Goal: Task Accomplishment & Management: Manage account settings

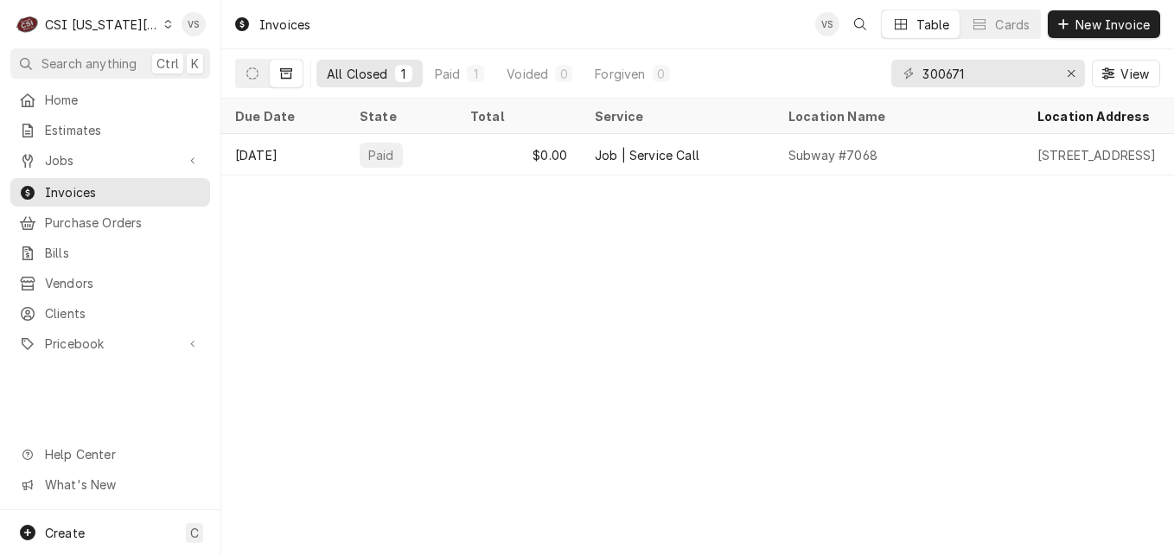
click at [164, 24] on icon "Dynamic Content Wrapper" at bounding box center [168, 24] width 8 height 9
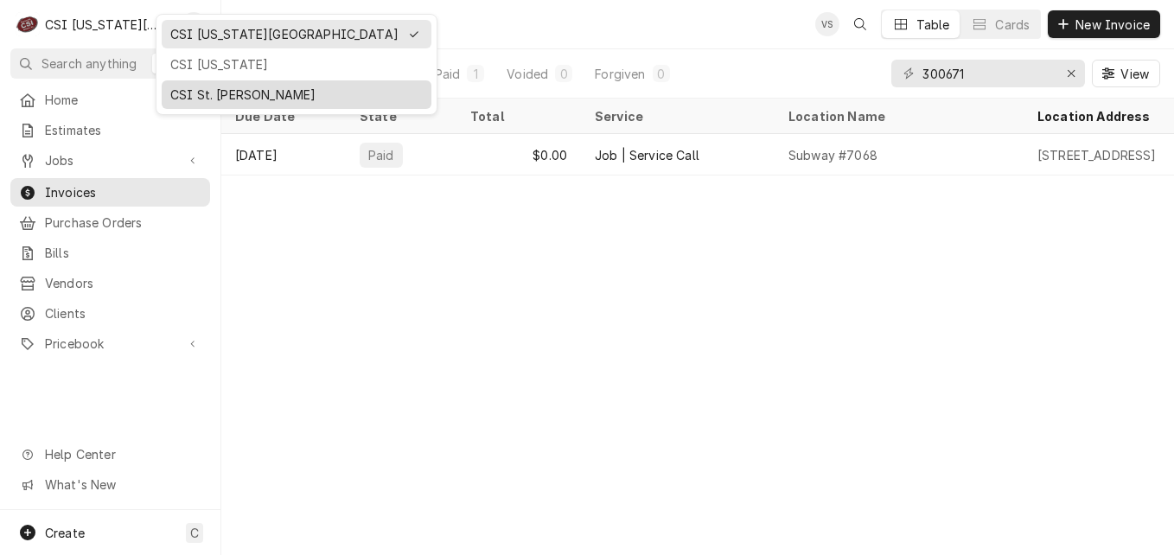
click at [179, 86] on div "CSI St. [PERSON_NAME]" at bounding box center [296, 95] width 252 height 18
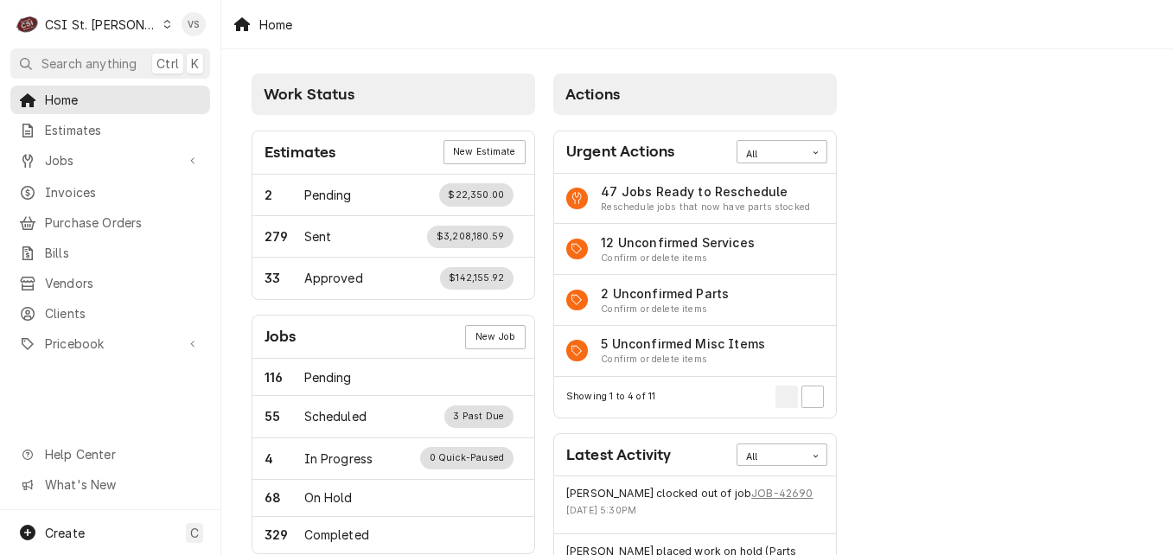
click at [104, 188] on span "Invoices" at bounding box center [123, 192] width 156 height 18
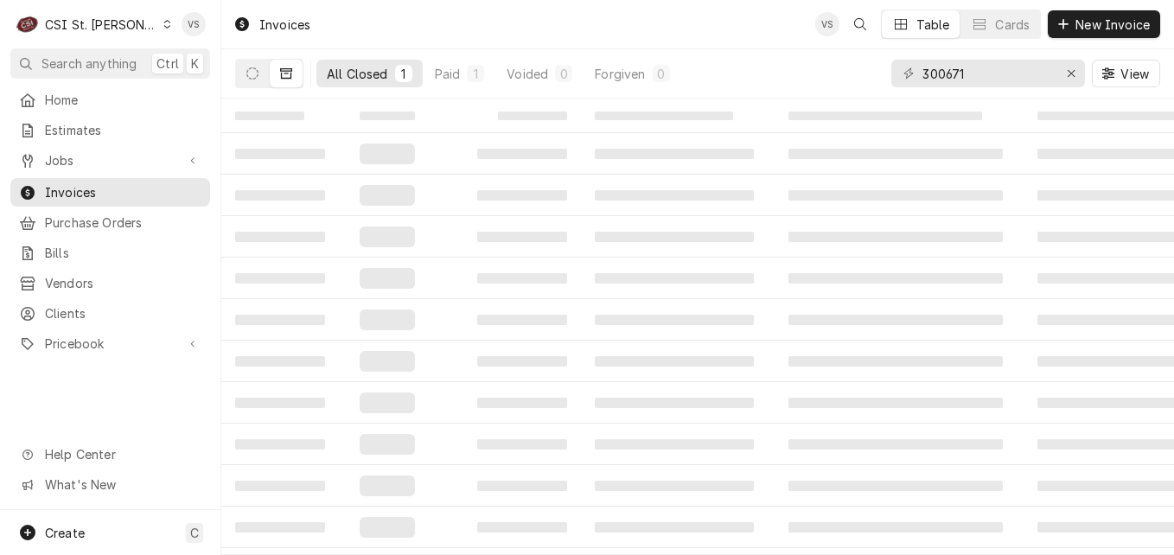
click at [87, 191] on span "Invoices" at bounding box center [123, 192] width 156 height 18
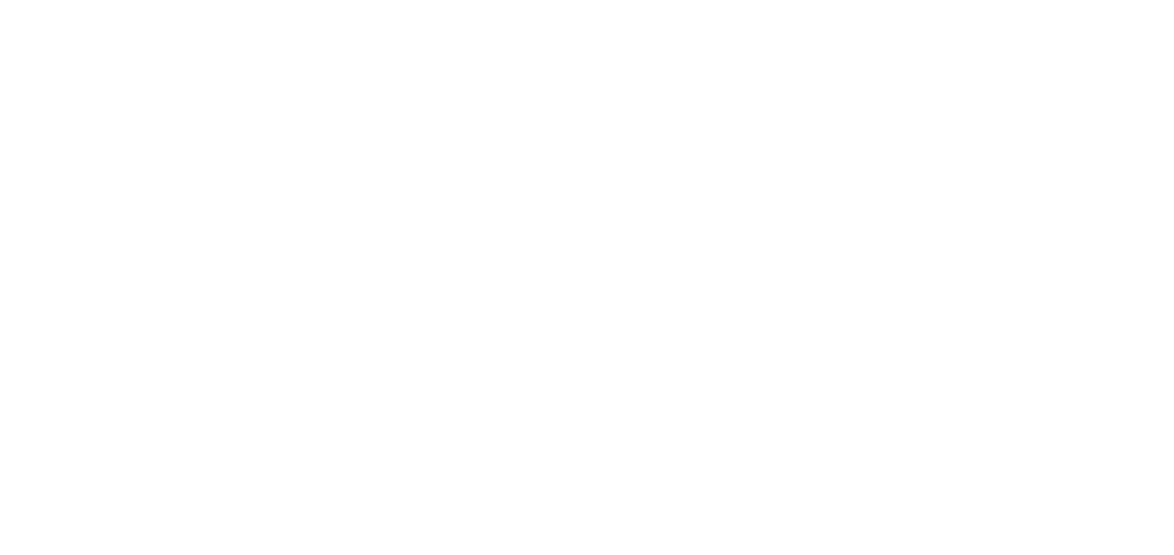
drag, startPoint x: 974, startPoint y: 74, endPoint x: 855, endPoint y: 73, distance: 119.3
click at [858, 74] on div "Dynamic Content Wrapper" at bounding box center [587, 277] width 1174 height 555
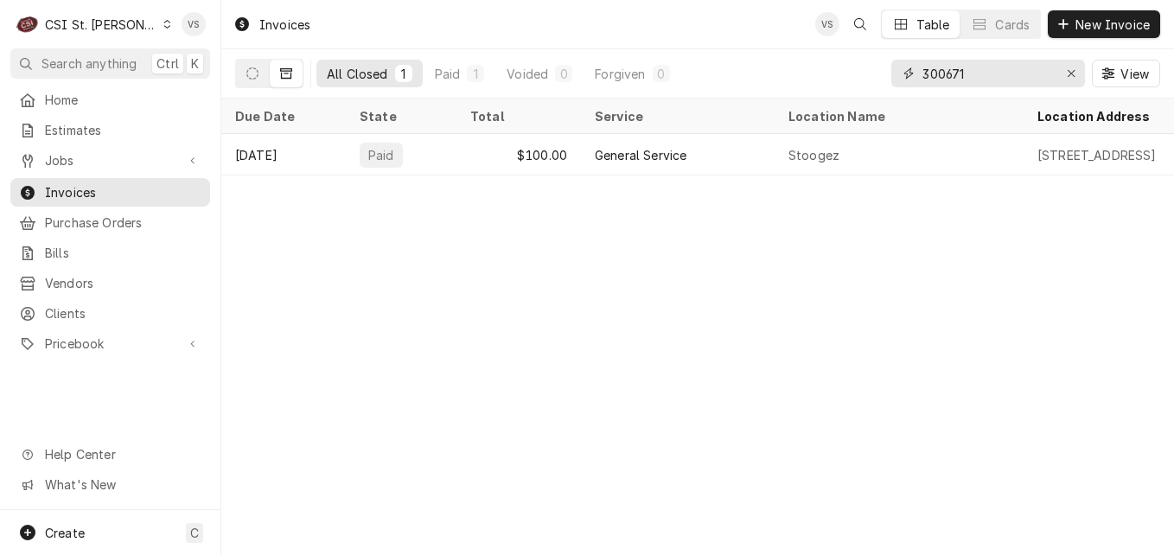
drag, startPoint x: 922, startPoint y: 78, endPoint x: 896, endPoint y: 78, distance: 26.8
click at [899, 78] on div "300671" at bounding box center [988, 74] width 194 height 28
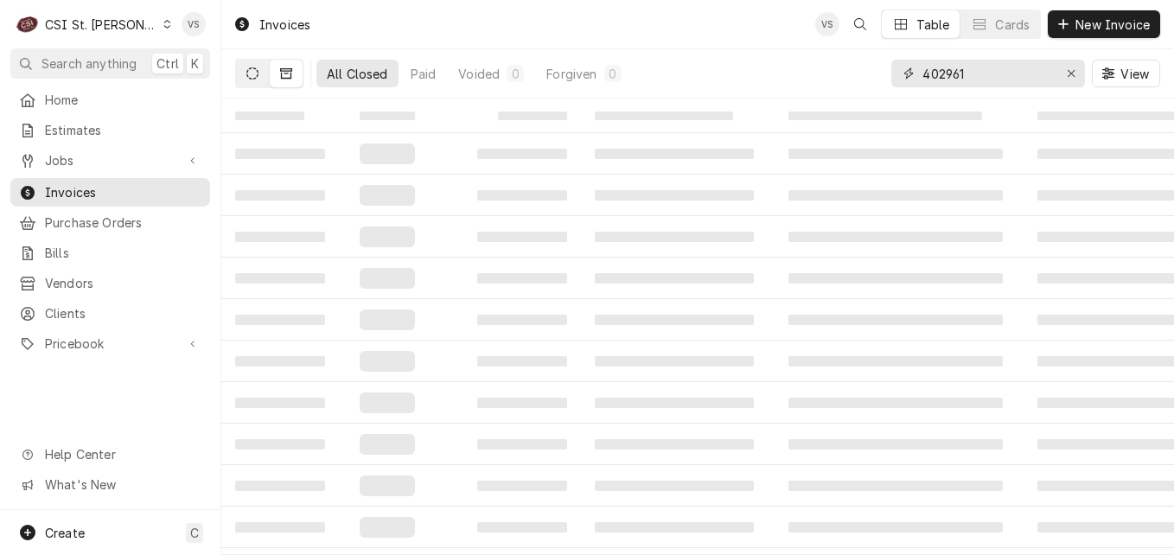
type input "402961"
click at [253, 78] on icon "Dynamic Content Wrapper" at bounding box center [252, 73] width 12 height 12
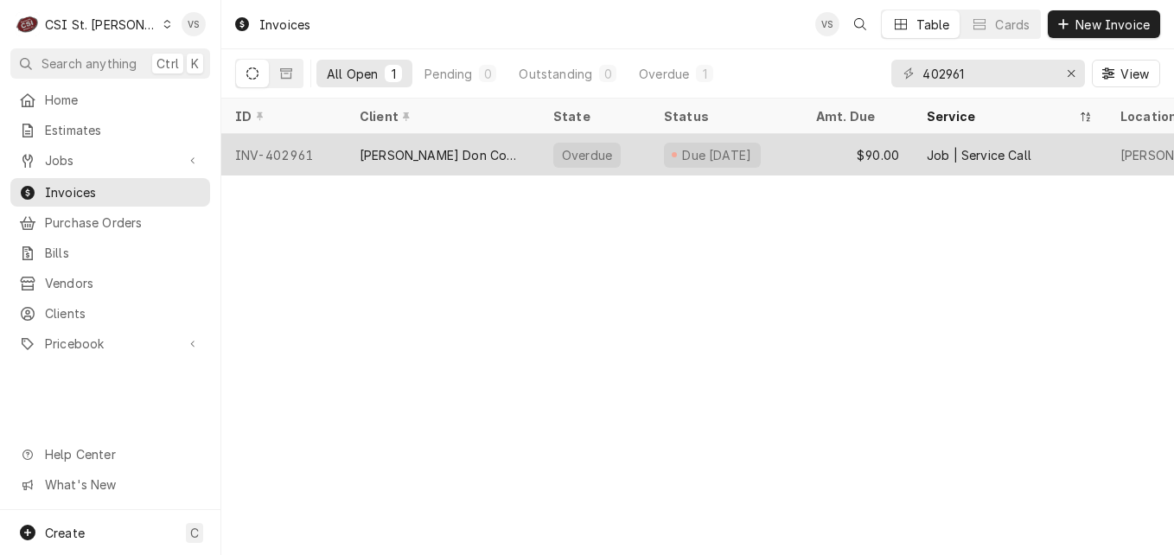
click at [323, 150] on div "INV-402961" at bounding box center [283, 154] width 124 height 41
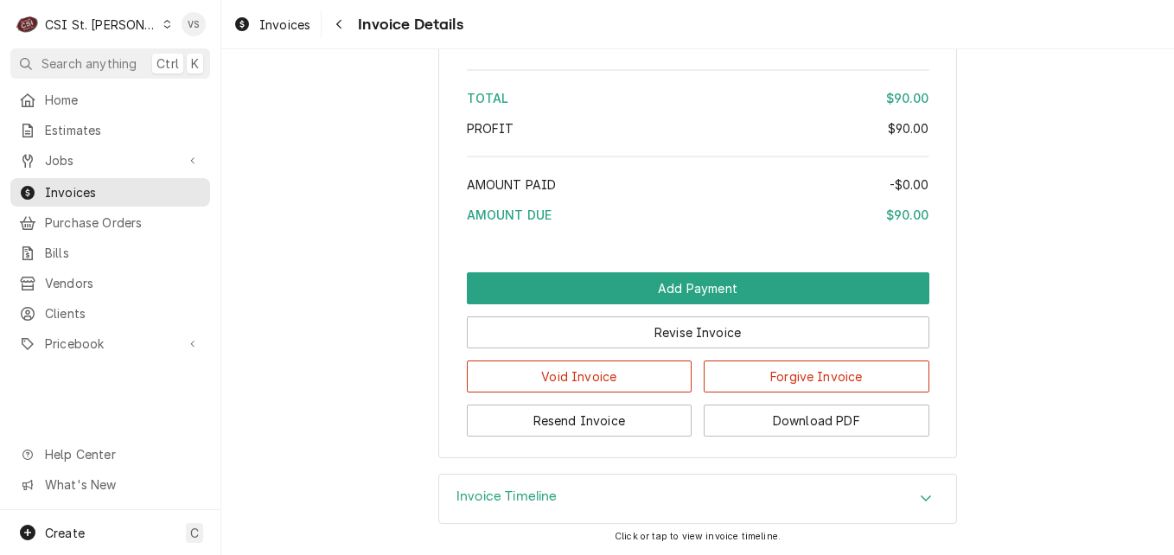
scroll to position [2718, 0]
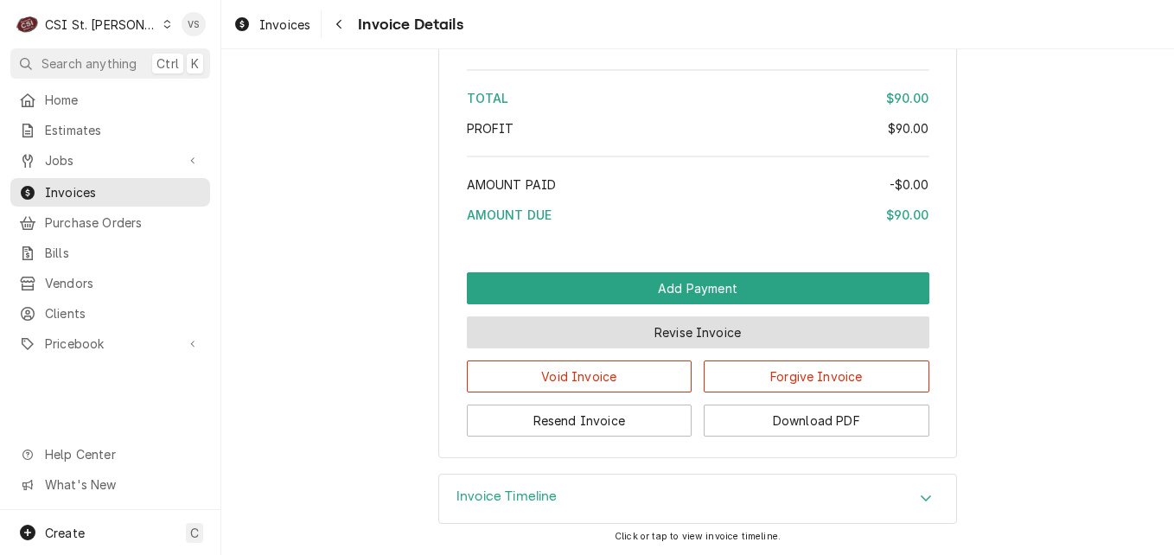
click at [692, 326] on button "Revise Invoice" at bounding box center [698, 332] width 463 height 32
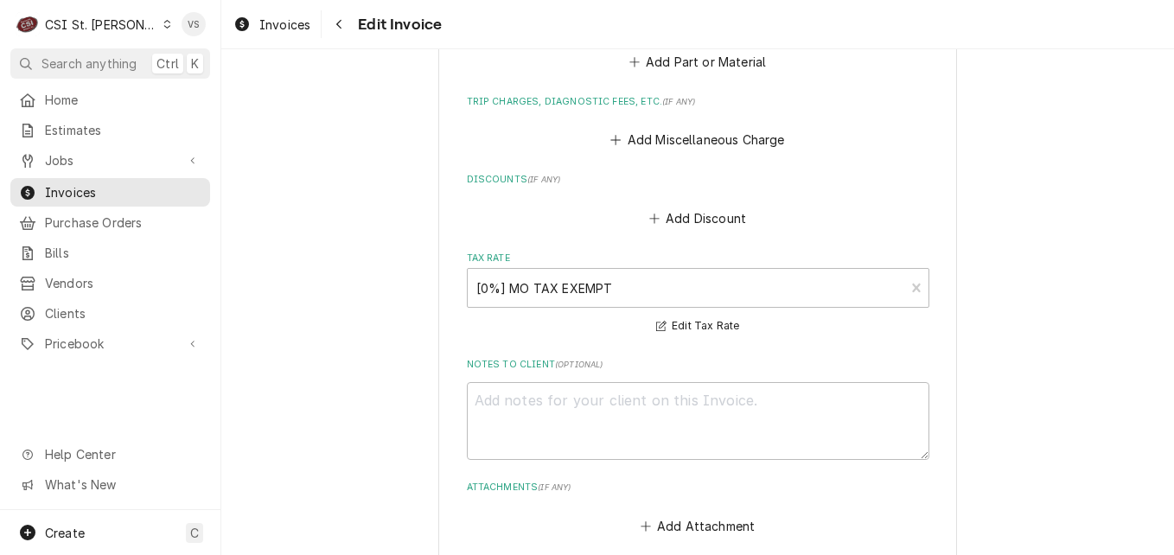
scroll to position [1124, 0]
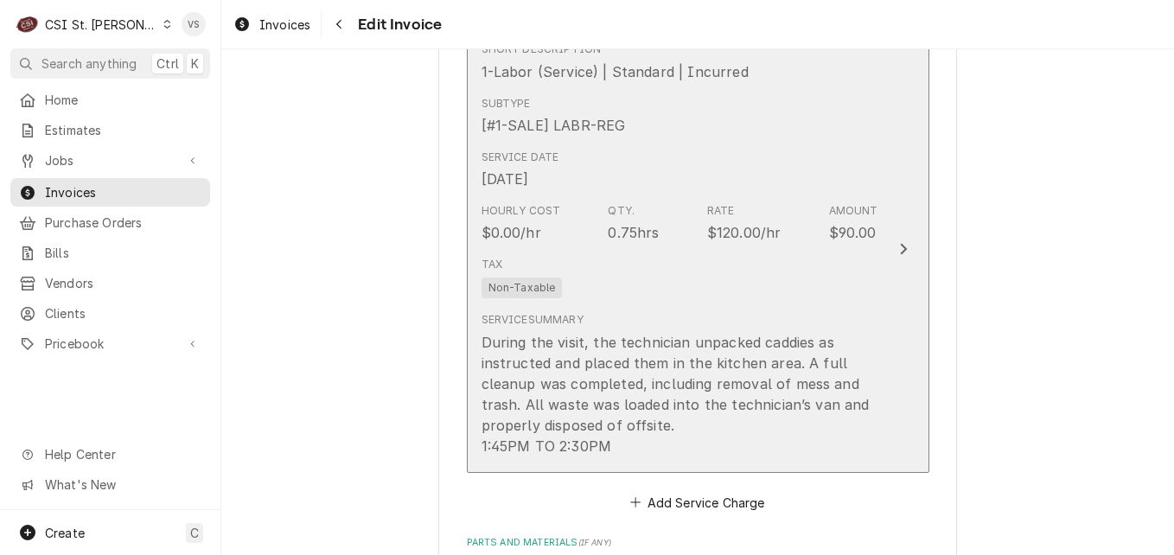
click at [692, 252] on div "Tax Non-Taxable" at bounding box center [680, 277] width 397 height 55
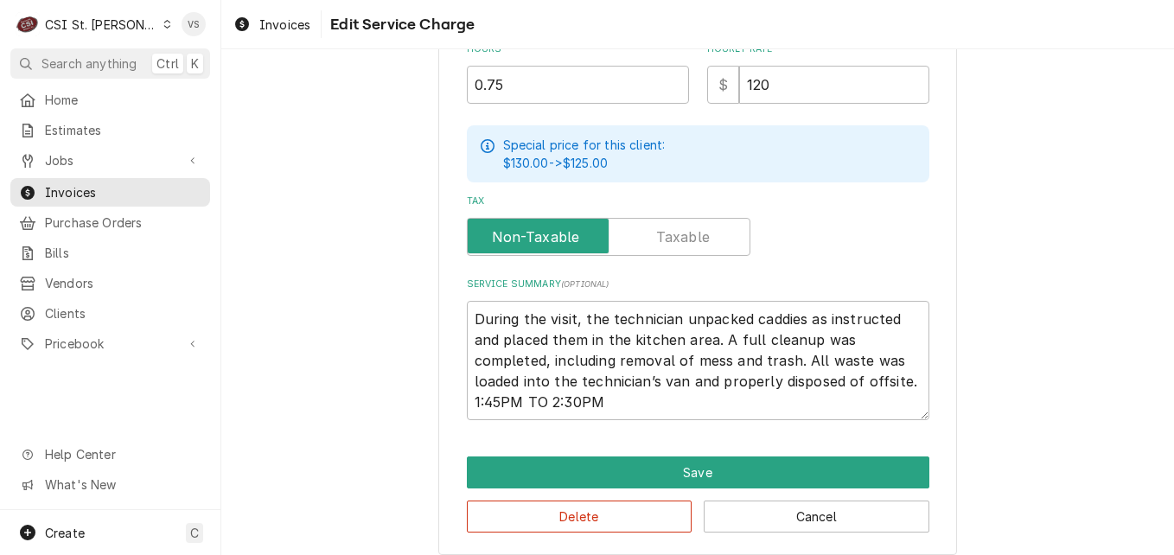
scroll to position [605, 0]
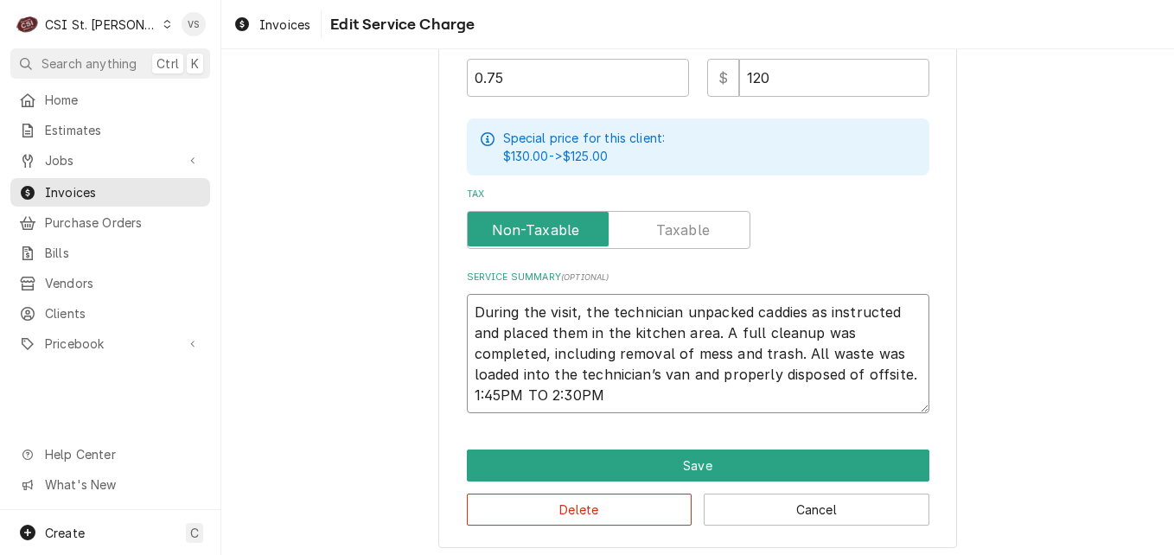
click at [467, 305] on textarea "During the visit, the technician unpacked caddies as instructed and placed them…" at bounding box center [698, 353] width 463 height 119
type textarea "x"
type textarea "During the visit, the technician unpacked caddies as instructed and placed them…"
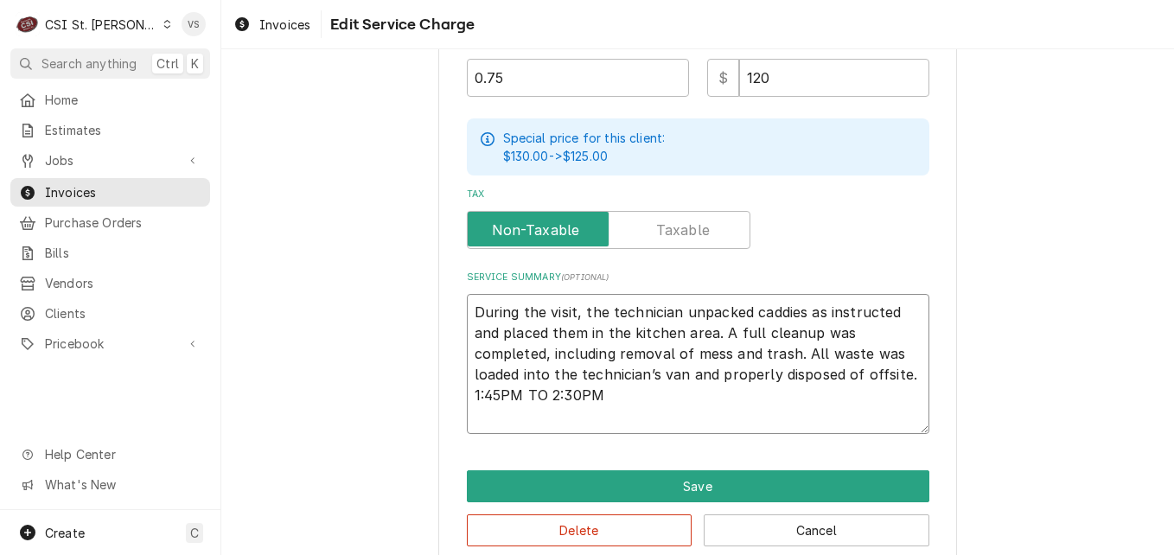
type textarea "x"
type textarea "p During the visit, the technician unpacked caddies as instructed and placed th…"
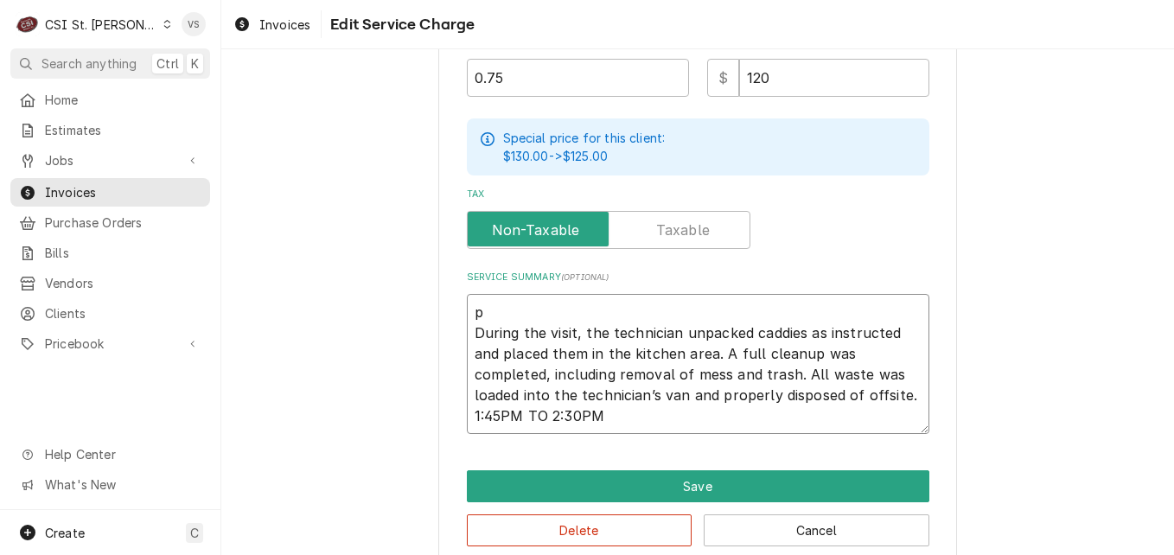
type textarea "x"
type textarea "po During the visit, the technician unpacked caddies as instructed and placed t…"
type textarea "x"
type textarea "p During the visit, the technician unpacked caddies as instructed and placed th…"
type textarea "x"
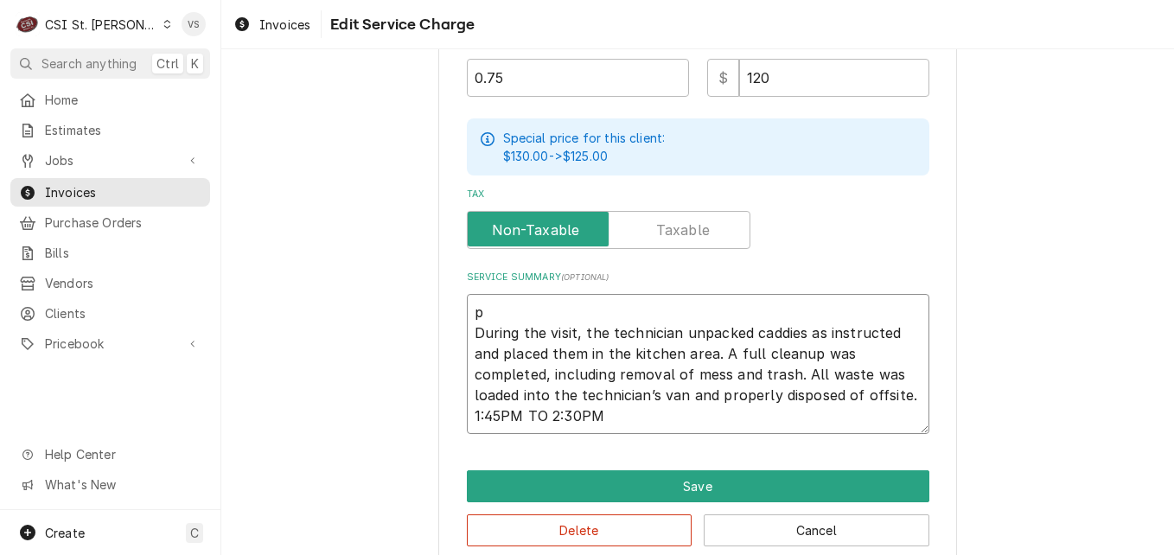
type textarea "During the visit, the technician unpacked caddies as instructed and placed them…"
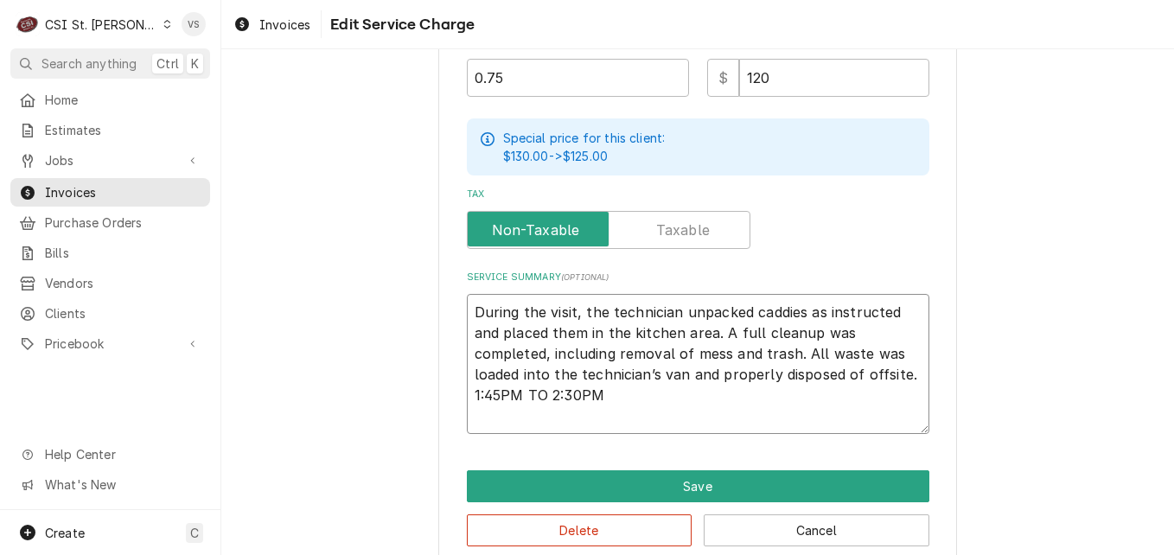
type textarea "x"
type textarea "P During the visit, the technician unpacked caddies as instructed and placed th…"
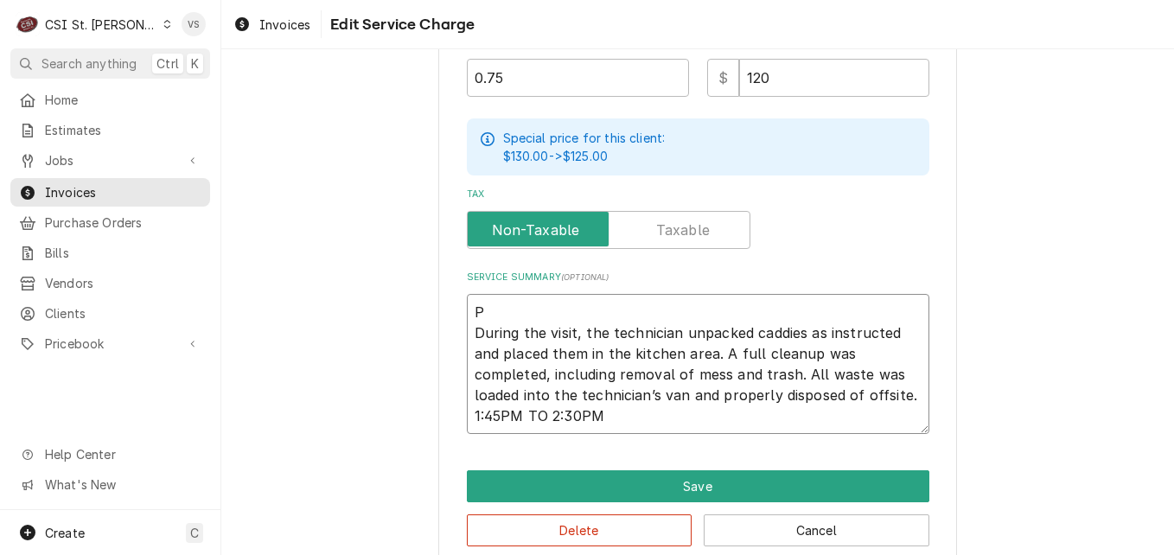
type textarea "x"
type textarea "PO During the visit, the technician unpacked caddies as instructed and placed t…"
type textarea "x"
type textarea "PO During the visit, the technician unpacked caddies as instructed and placed t…"
type textarea "x"
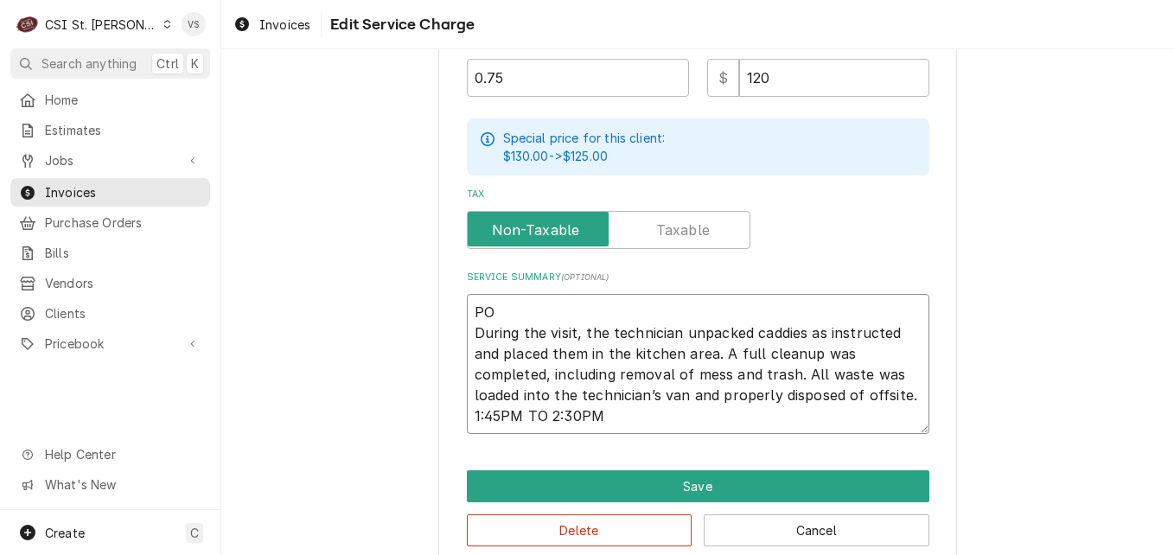
type textarea "PO # During the visit, the technician unpacked caddies as instructed and placed…"
paste textarea "7005562989 - 10"
type textarea "x"
type textarea "PO #7005562989 - 10 During the visit, the technician unpacked caddies as instru…"
click at [583, 310] on textarea "PO #7005562989 - 10 During the visit, the technician unpacked caddies as instru…" at bounding box center [698, 364] width 463 height 140
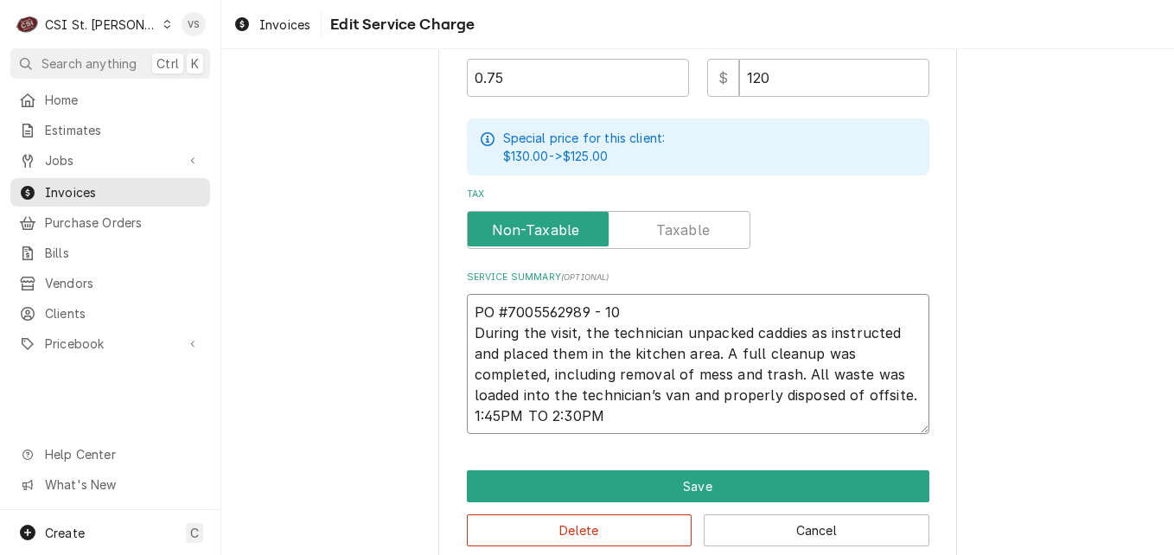
type textarea "x"
type textarea "PO #7005562989- 10 During the visit, the technician unpacked caddies as instruc…"
type textarea "x"
drag, startPoint x: 611, startPoint y: 318, endPoint x: 449, endPoint y: 309, distance: 162.8
click at [448, 309] on div "Use the fields below to edit this service charge Short Description 1-Labor (Ser…" at bounding box center [697, 23] width 519 height 1091
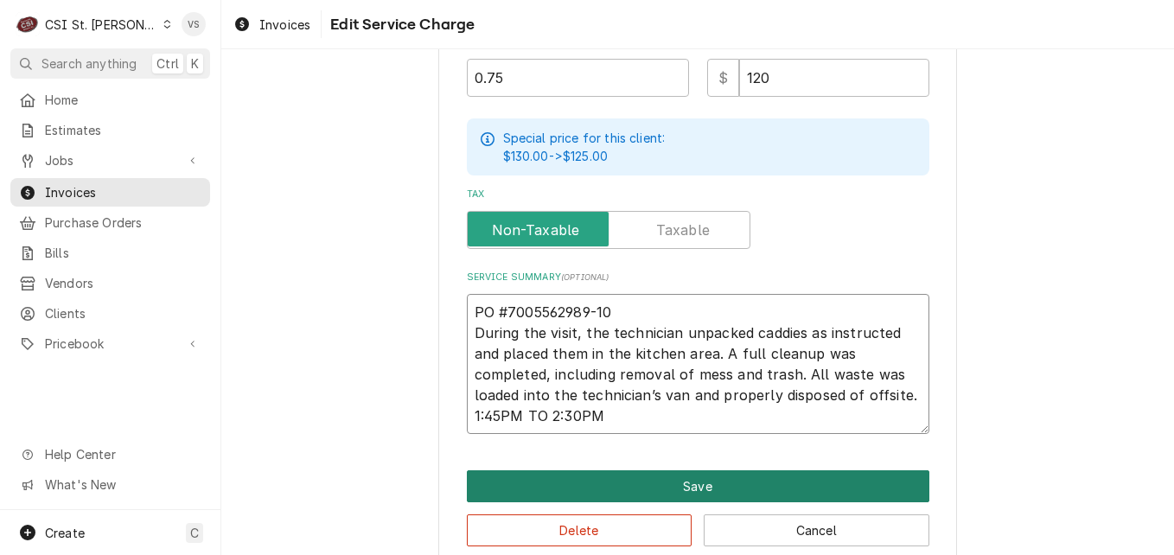
type textarea "PO #7005562989-10 During the visit, the technician unpacked caddies as instruct…"
click at [588, 489] on button "Save" at bounding box center [698, 486] width 463 height 32
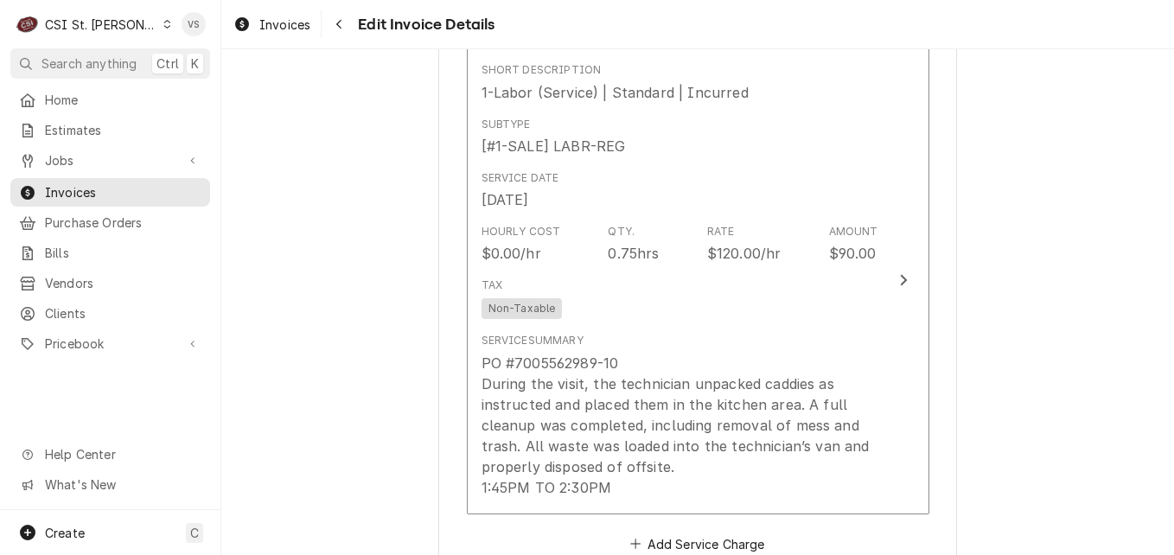
scroll to position [1622, 0]
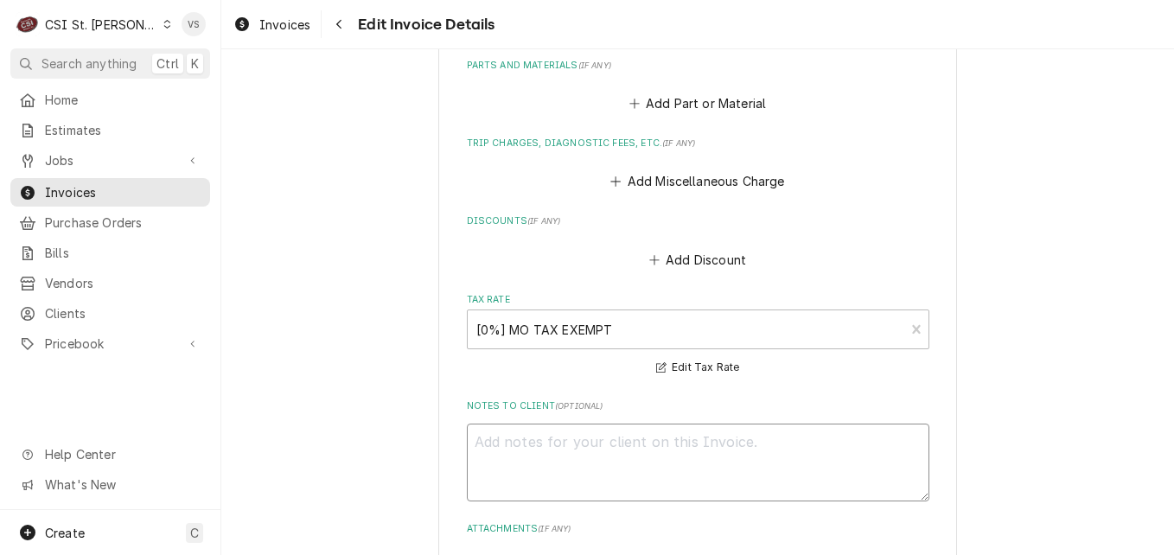
click at [494, 439] on textarea "Notes to Client ( optional )" at bounding box center [698, 463] width 463 height 78
paste textarea "PO #7005562989-10"
type textarea "x"
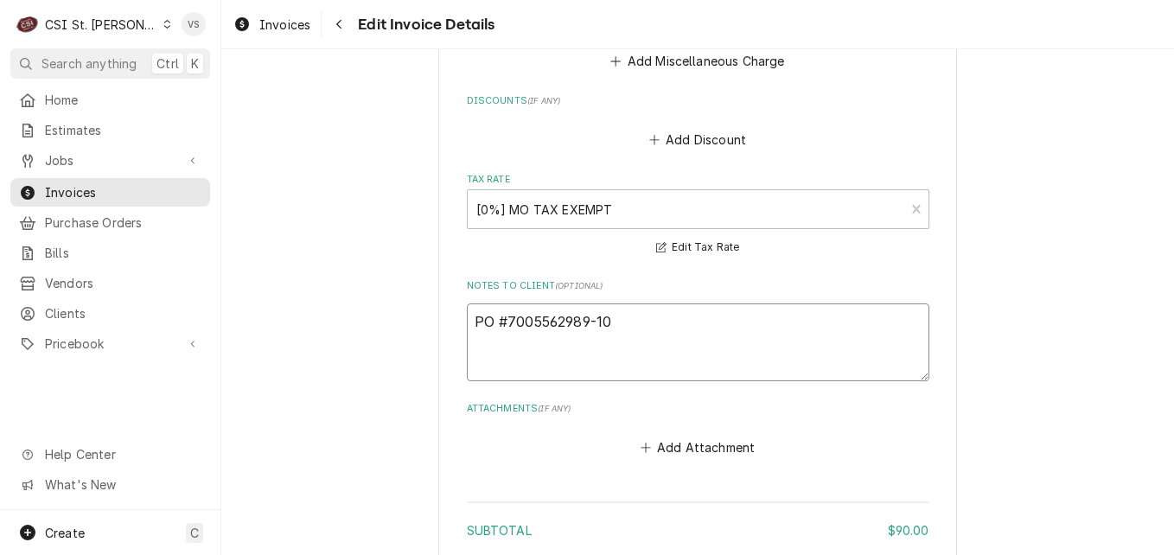
scroll to position [2049, 0]
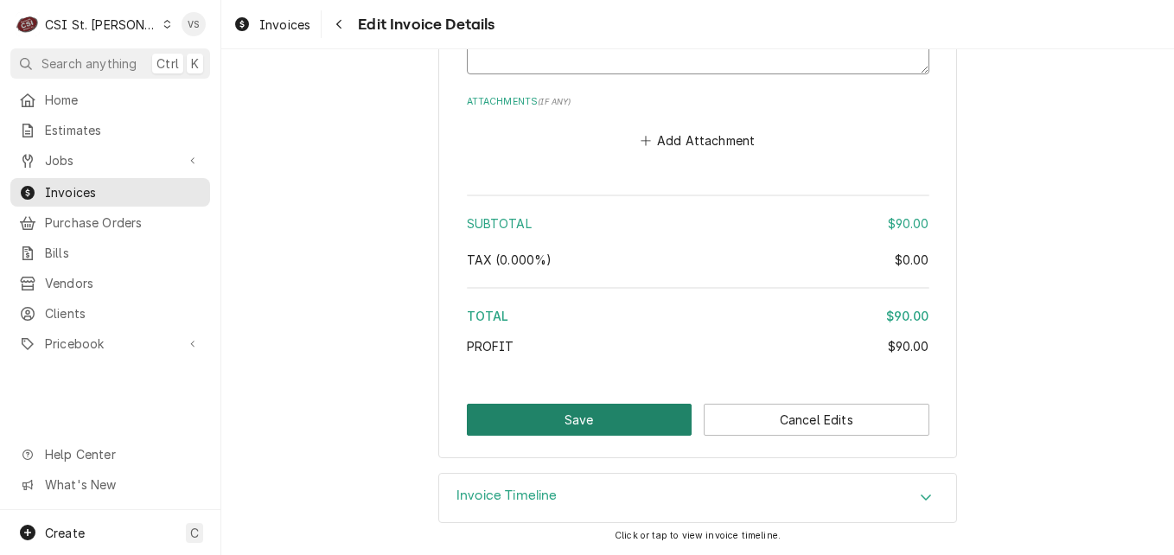
type textarea "PO #7005562989-10"
click at [511, 425] on button "Save" at bounding box center [580, 420] width 226 height 32
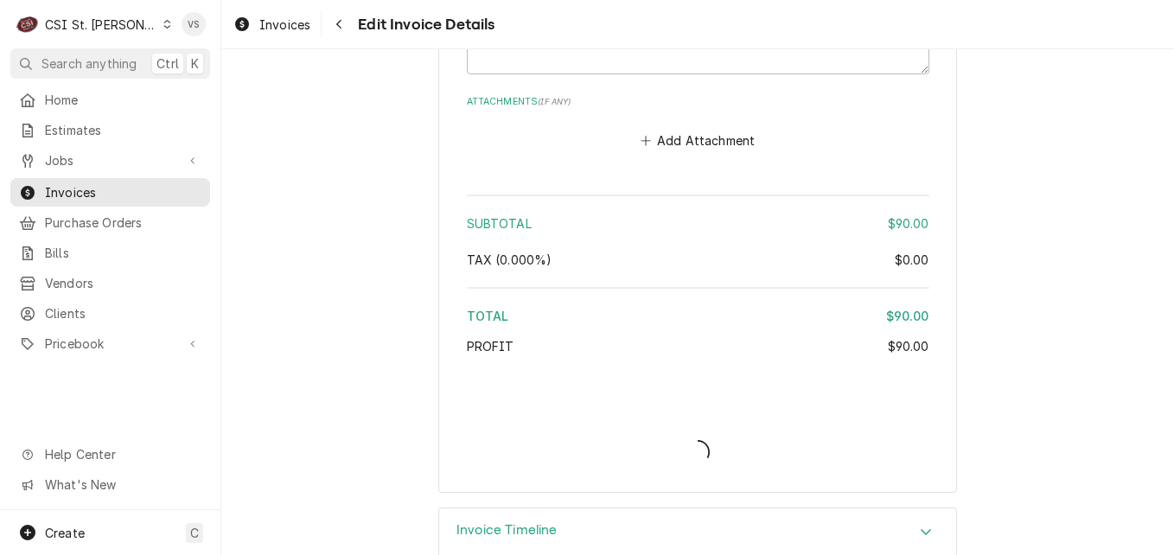
type textarea "x"
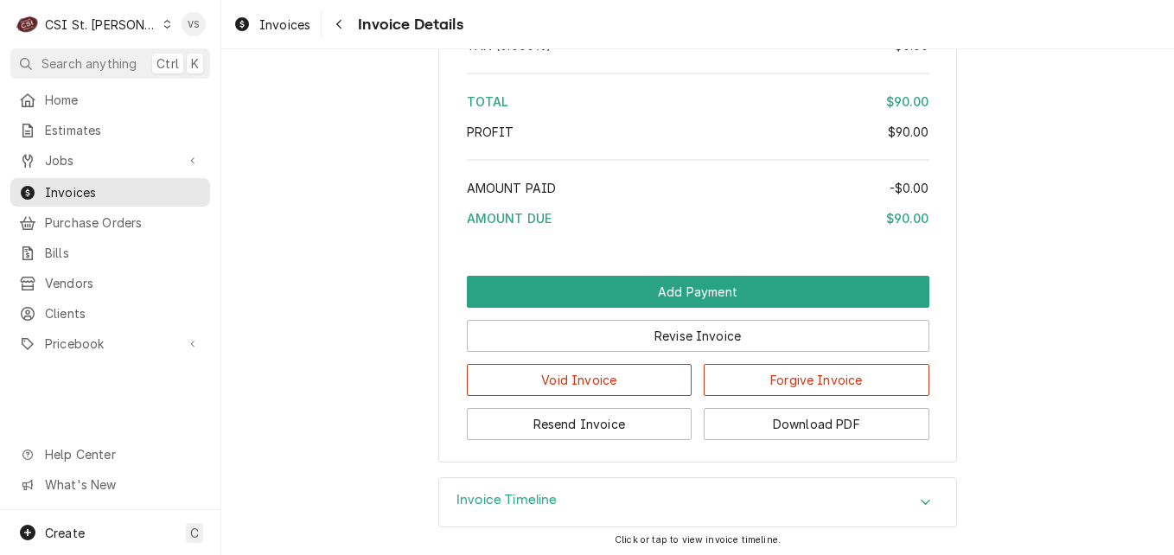
scroll to position [2794, 0]
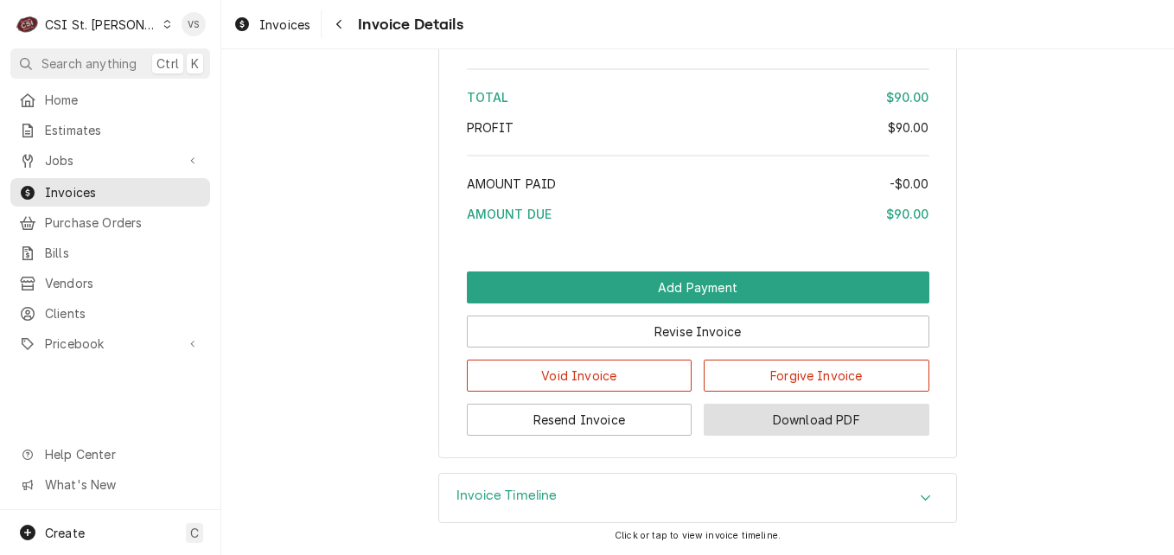
click at [740, 420] on button "Download PDF" at bounding box center [817, 420] width 226 height 32
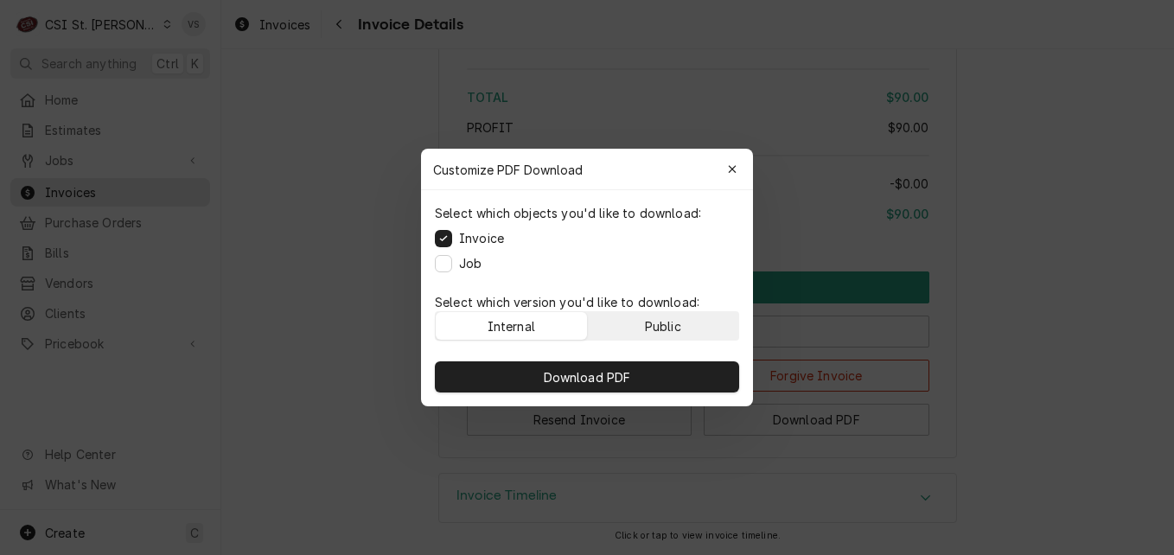
click at [679, 327] on div "Public" at bounding box center [663, 326] width 36 height 18
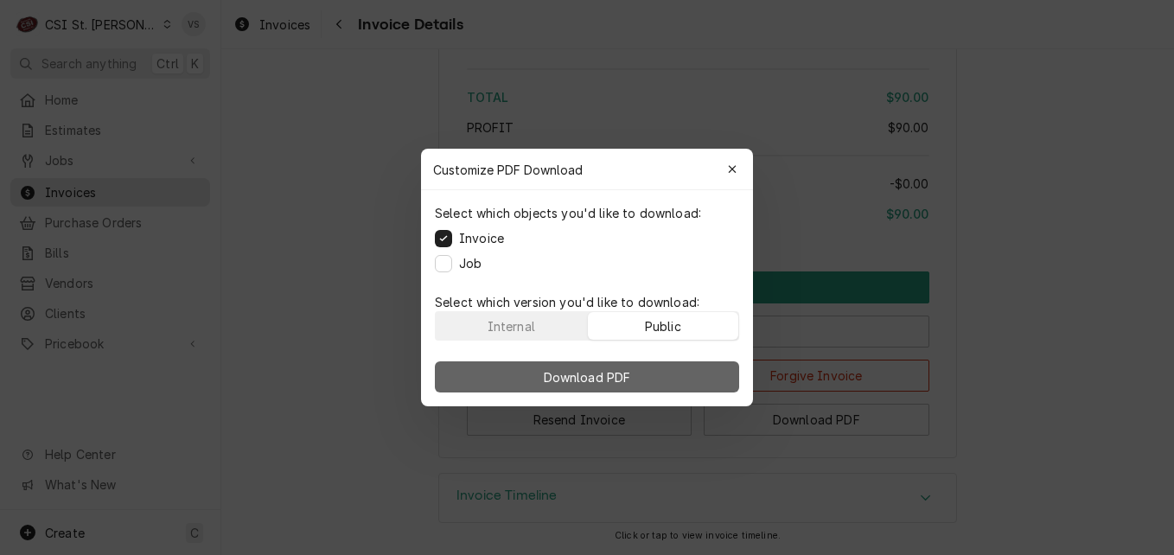
click at [669, 367] on button "Download PDF" at bounding box center [587, 376] width 304 height 31
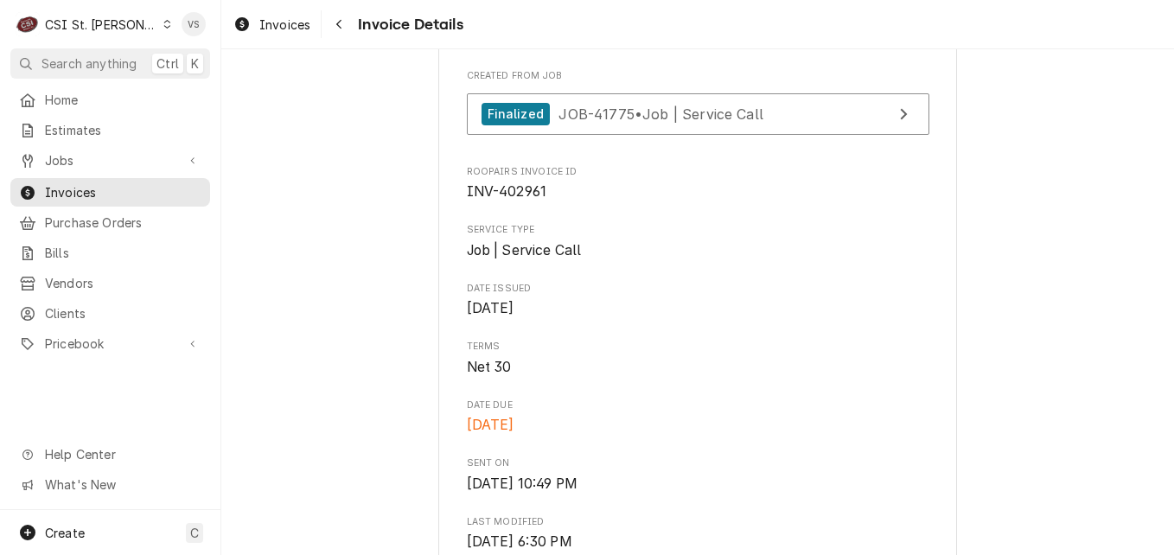
scroll to position [460, 0]
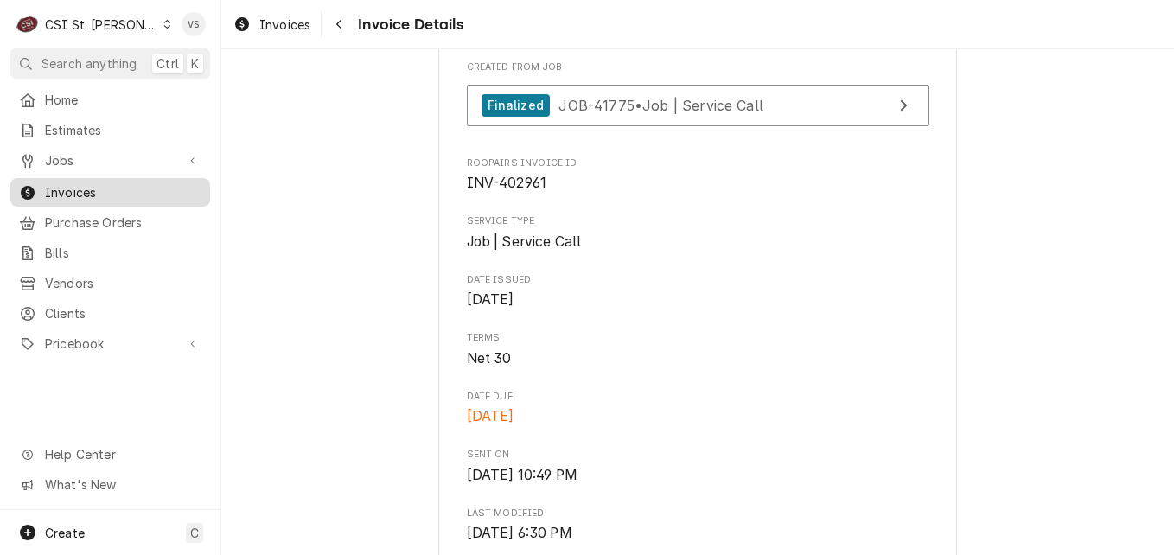
click at [69, 190] on span "Invoices" at bounding box center [123, 192] width 156 height 18
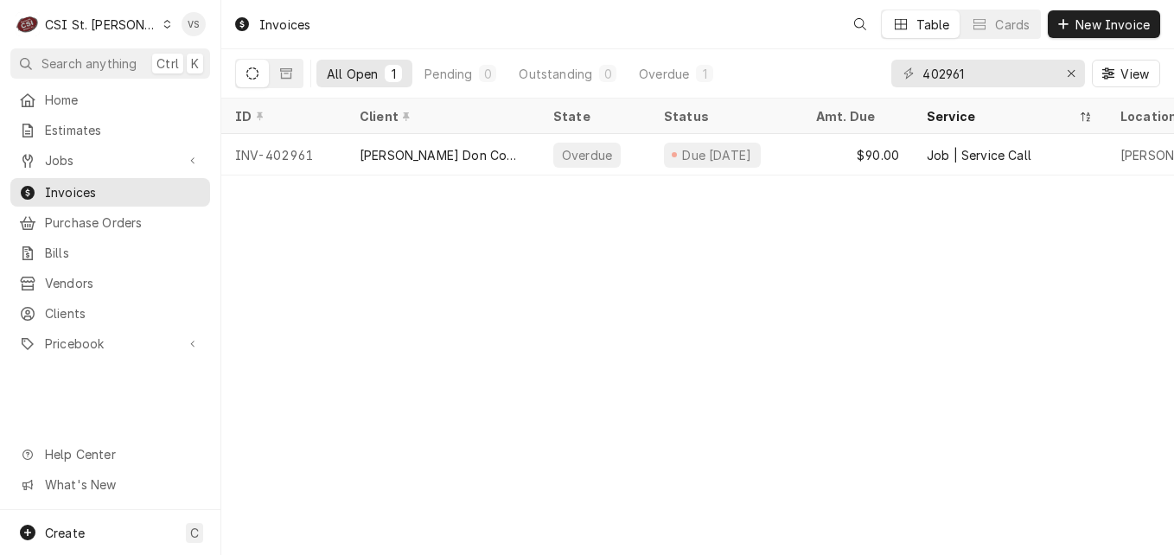
click at [83, 183] on span "Invoices" at bounding box center [123, 192] width 156 height 18
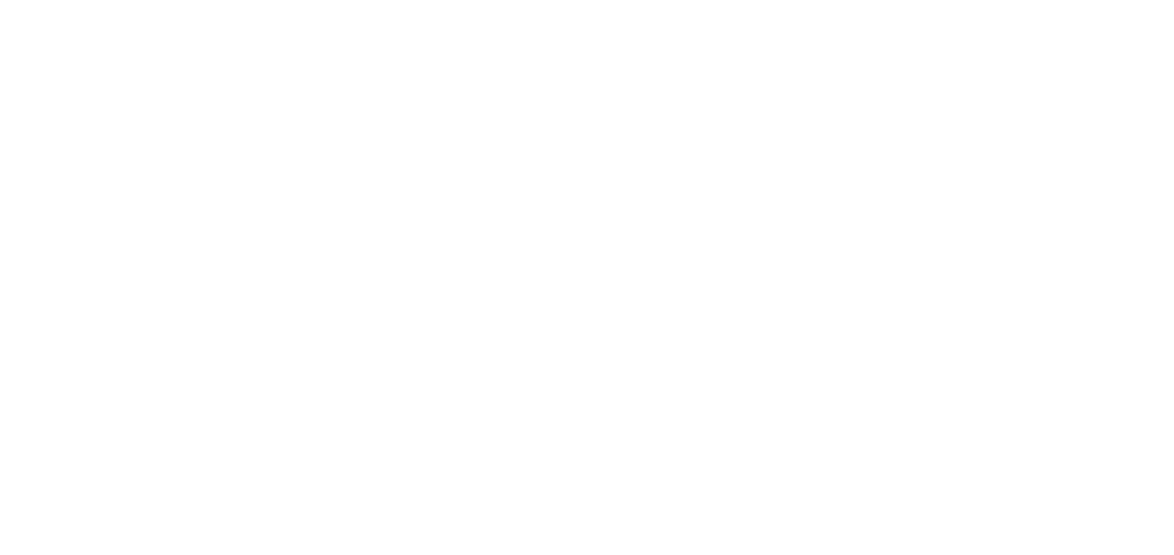
click at [909, 72] on div "Dynamic Content Wrapper" at bounding box center [587, 277] width 1174 height 555
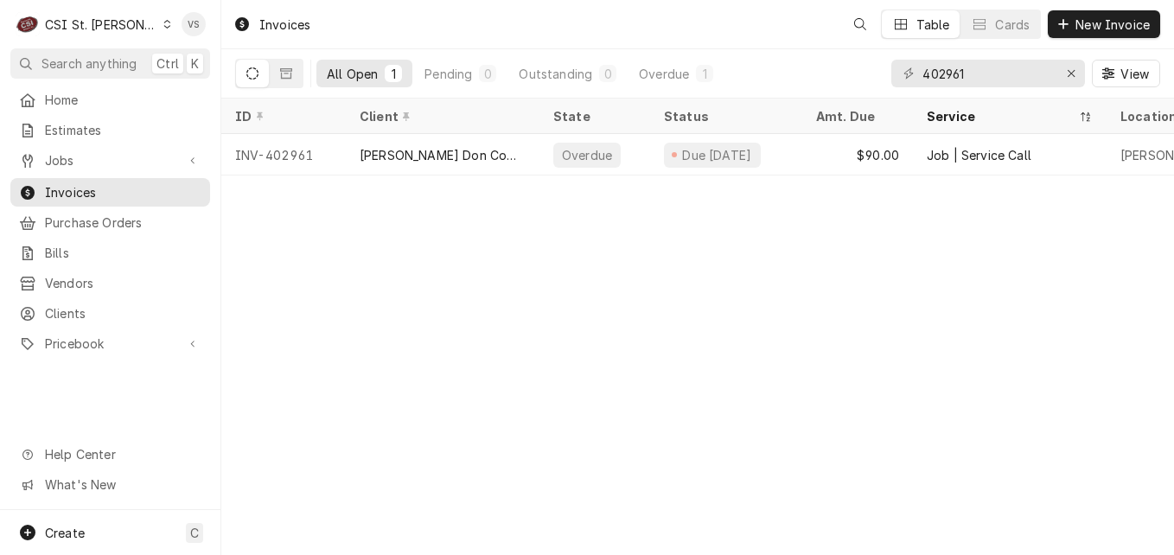
click at [982, 73] on div "C CSI St. Louis VS Search anything Ctrl K Home Estimates Jobs Jobs Job Series I…" at bounding box center [587, 277] width 1174 height 555
drag, startPoint x: 1004, startPoint y: 74, endPoint x: 887, endPoint y: 75, distance: 116.7
click at [887, 75] on div "All Open 1 Pending 0 Outstanding 0 Overdue 1 402961 View" at bounding box center [697, 73] width 925 height 48
type input "403472"
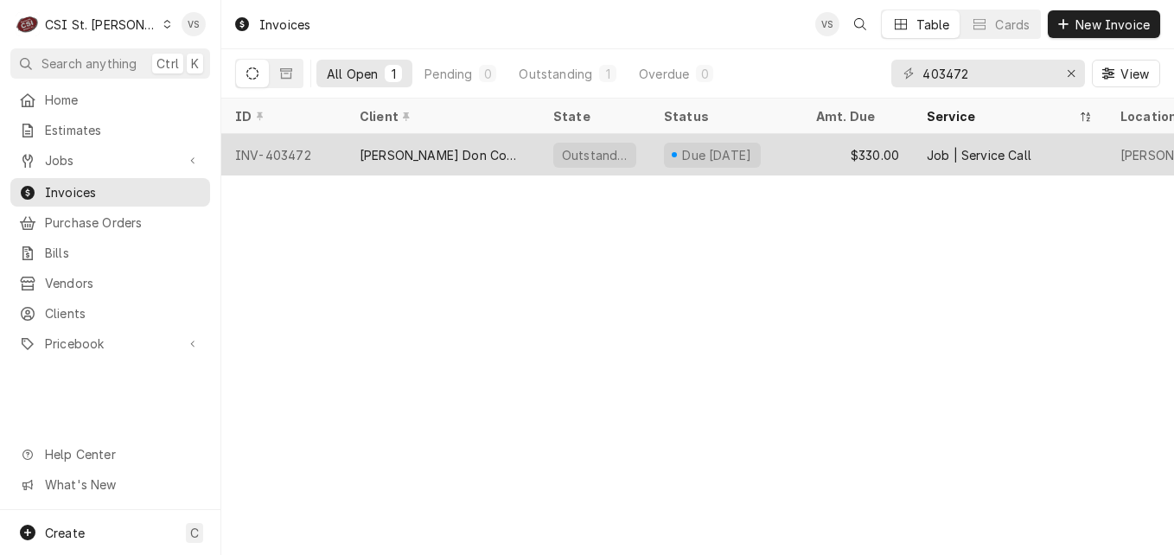
click at [413, 156] on div "[PERSON_NAME] Don Company" at bounding box center [443, 155] width 166 height 18
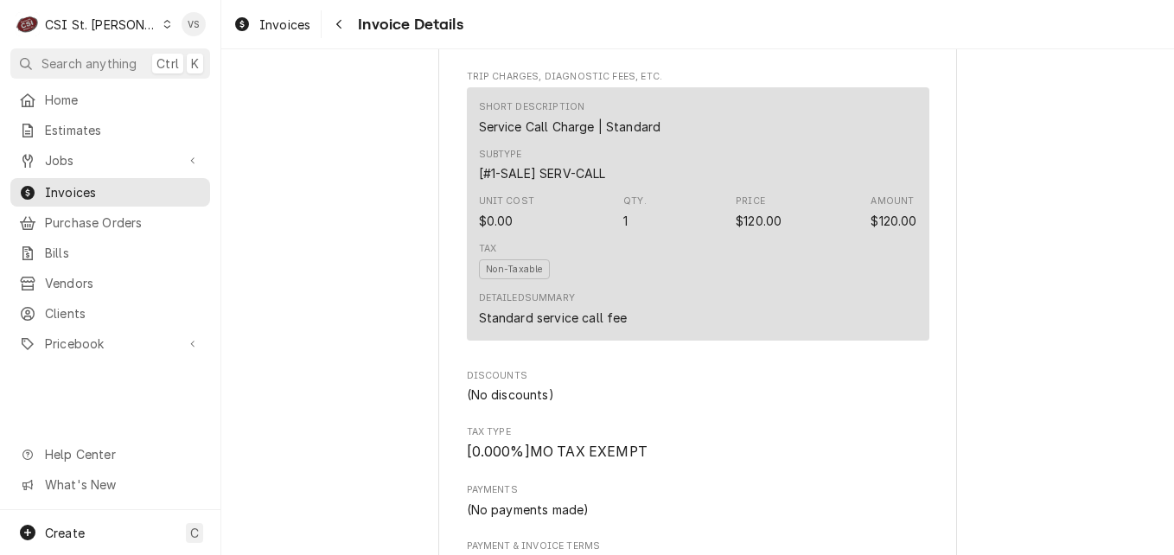
scroll to position [3001, 0]
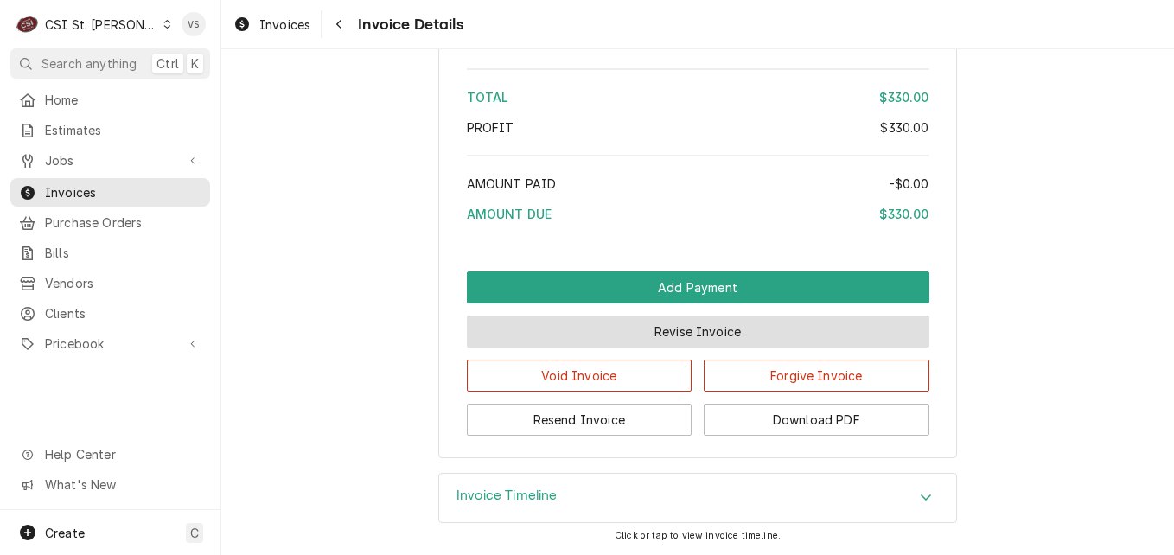
click at [664, 329] on button "Revise Invoice" at bounding box center [698, 332] width 463 height 32
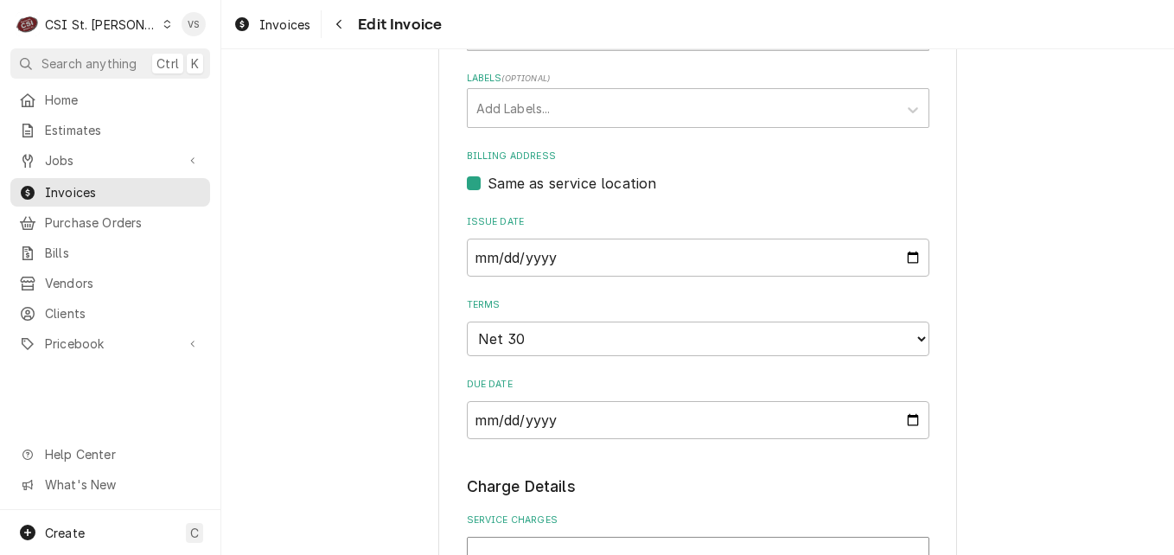
scroll to position [1297, 0]
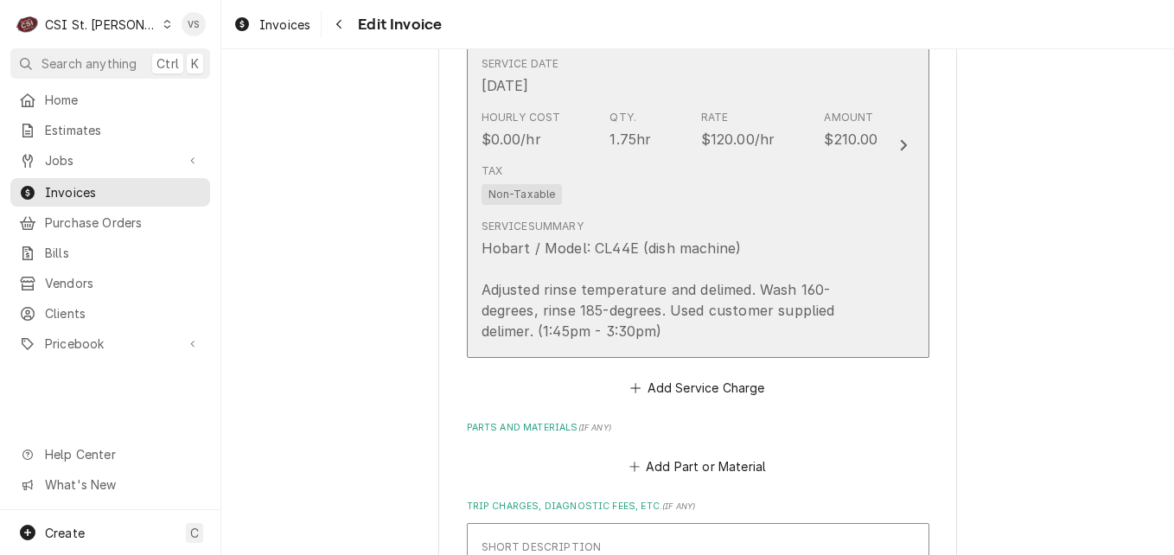
click at [651, 185] on div "Tax Non-Taxable" at bounding box center [680, 183] width 397 height 55
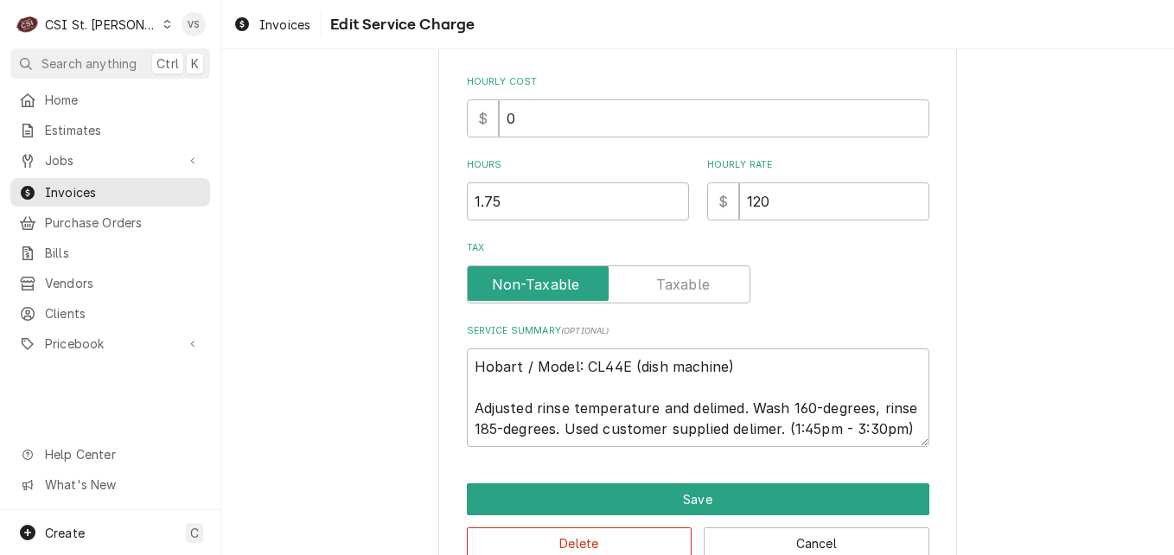
scroll to position [450, 0]
type textarea "x"
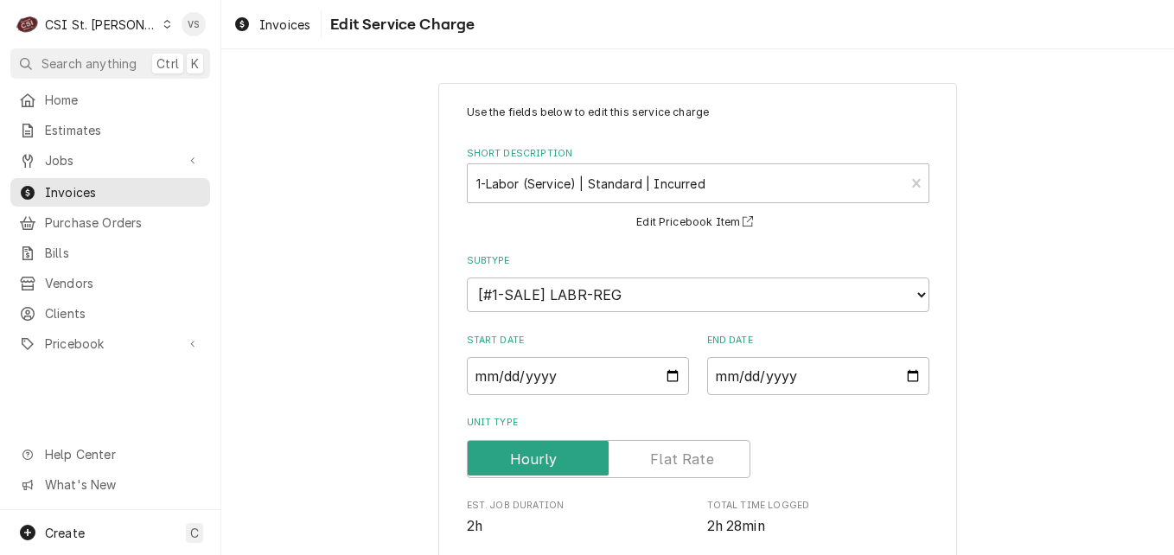
scroll to position [590, 0]
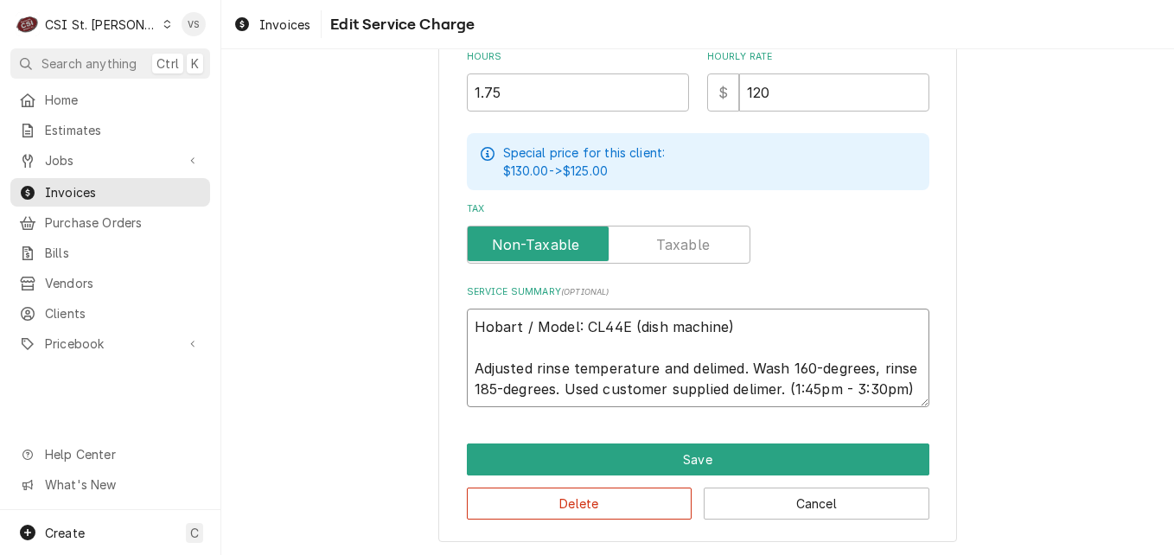
click at [469, 326] on textarea "Hobart / Model: CL44E (dish machine) Adjusted rinse temperature and delimed. Wa…" at bounding box center [698, 358] width 463 height 99
click at [469, 318] on textarea "Hobart / Model: CL44E (dish machine) Adjusted rinse temperature and delimed. Wa…" at bounding box center [698, 358] width 463 height 99
click at [467, 322] on textarea "Hobart / Model: CL44E (dish machine) Adjusted rinse temperature and delimed. Wa…" at bounding box center [698, 358] width 463 height 99
type textarea "Hobart / Model: CL44E (dish machine) Adjusted rinse temperature and delimed. Wa…"
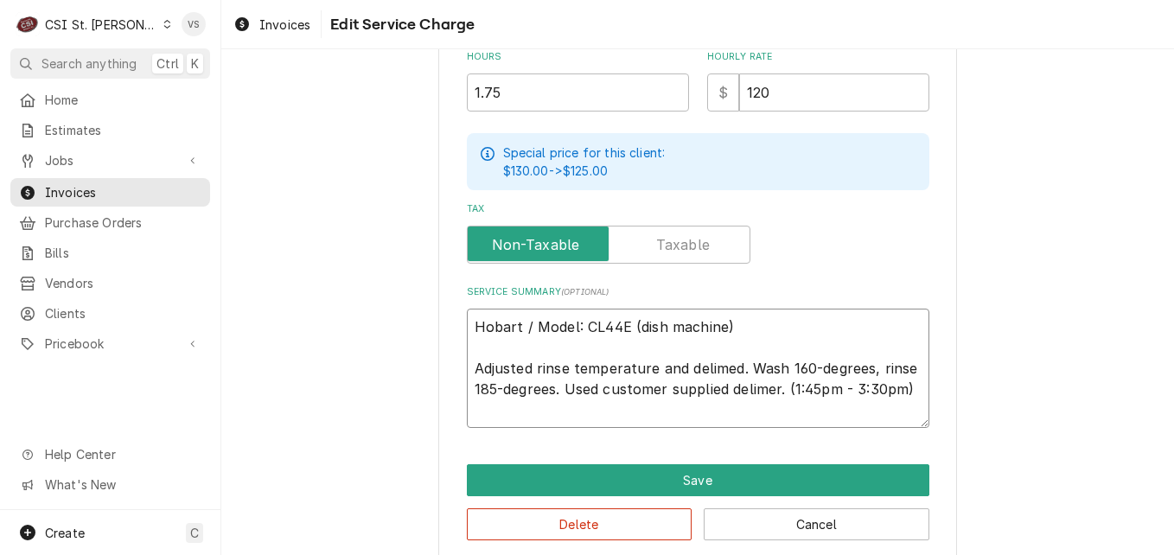
click at [477, 317] on textarea "Hobart / Model: CL44E (dish machine) Adjusted rinse temperature and delimed. Wa…" at bounding box center [698, 368] width 463 height 119
type textarea "x"
type textarea "P Hobart / Model: CL44E (dish machine) Adjusted rinse temperature and delimed. …"
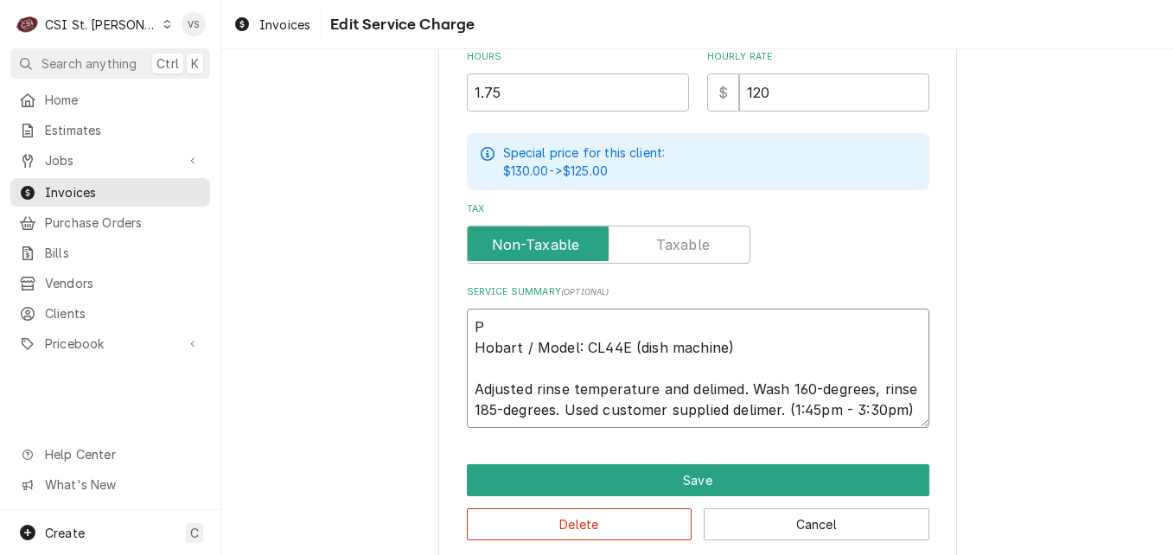
type textarea "x"
type textarea "PO Hobart / Model: CL44E (dish machine) Adjusted rinse temperature and delimed.…"
type textarea "x"
type textarea "PO Hobart / Model: CL44E (dish machine) Adjusted rinse temperature and delimed.…"
type textarea "x"
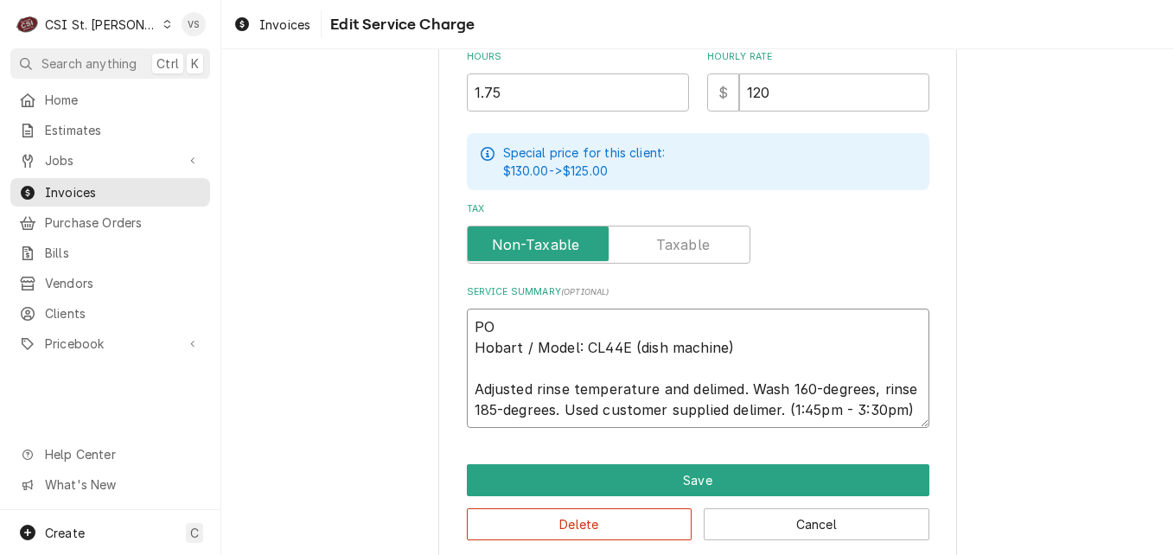
type textarea "PO # Hobart / Model: CL44E (dish machine) Adjusted rinse temperature and delime…"
paste textarea "7005557730 - 10"
type textarea "x"
type textarea "PO #7005557730 - 10 Hobart / Model: CL44E (dish machine) Adjusted rinse tempera…"
click at [586, 323] on textarea "PO #7005557730 - 10 Hobart / Model: CL44E (dish machine) Adjusted rinse tempera…" at bounding box center [698, 368] width 463 height 119
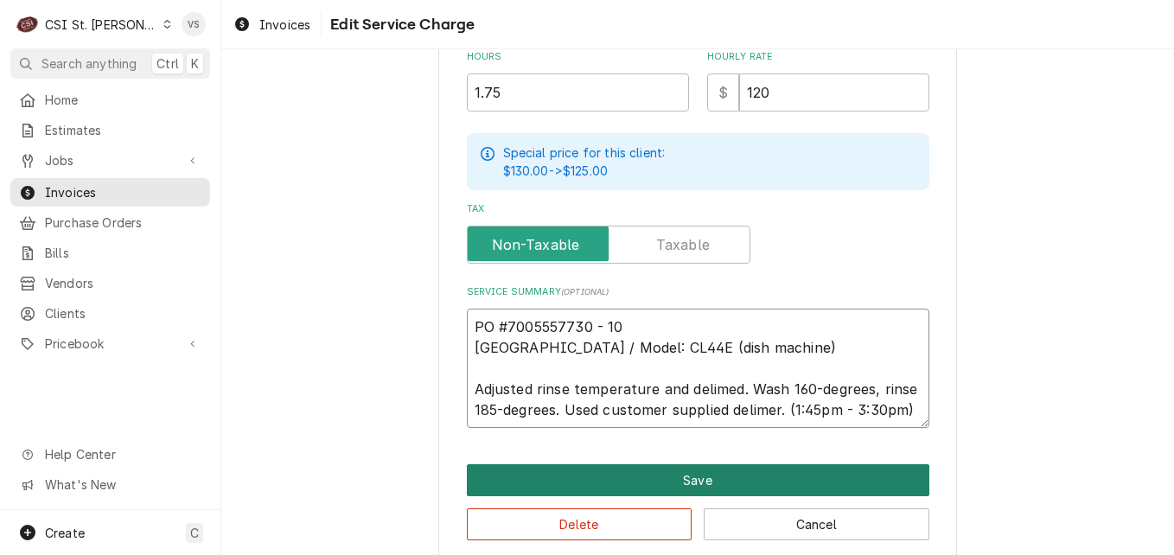
type textarea "x"
type textarea "PO #7005557730- 10 Hobart / Model: CL44E (dish machine) Adjusted rinse temperat…"
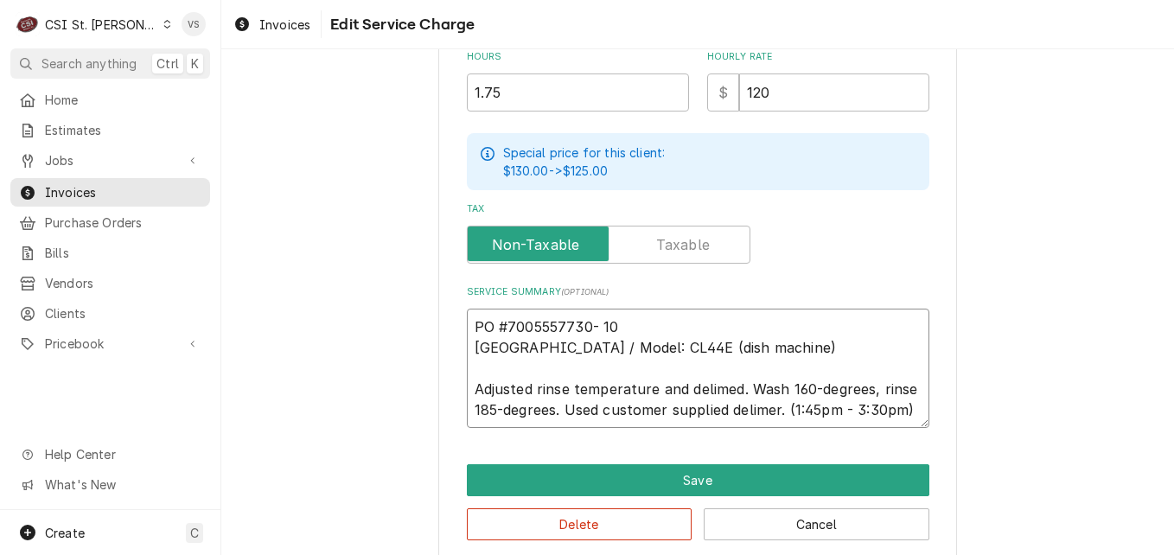
type textarea "x"
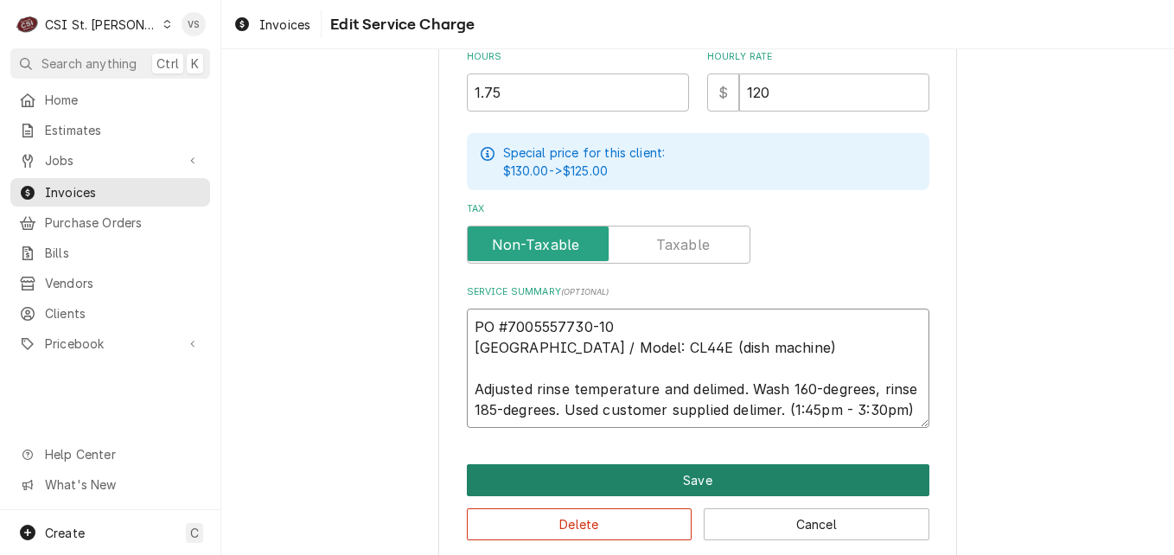
type textarea "PO #7005557730-10 Hobart / Model: CL44E (dish machine) Adjusted rinse temperatu…"
click at [698, 474] on button "Save" at bounding box center [698, 480] width 463 height 32
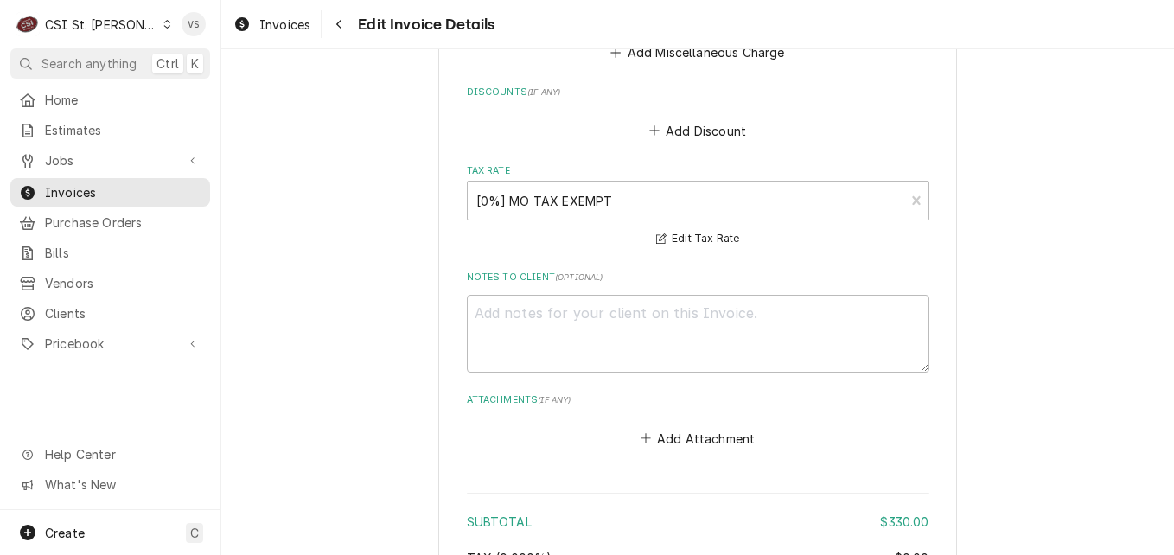
scroll to position [2503, 0]
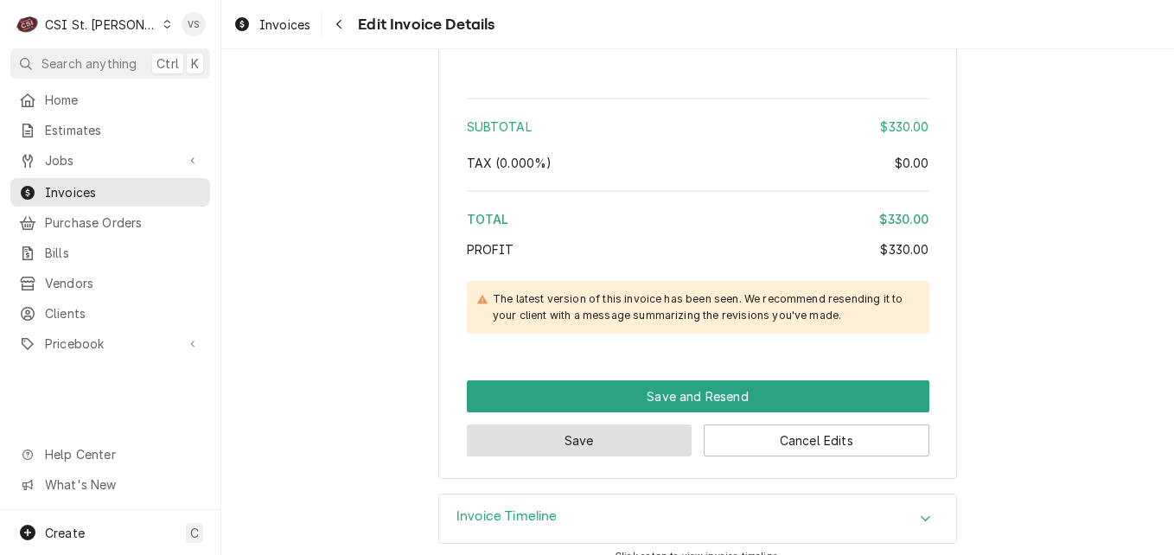
click at [614, 424] on button "Save" at bounding box center [580, 440] width 226 height 32
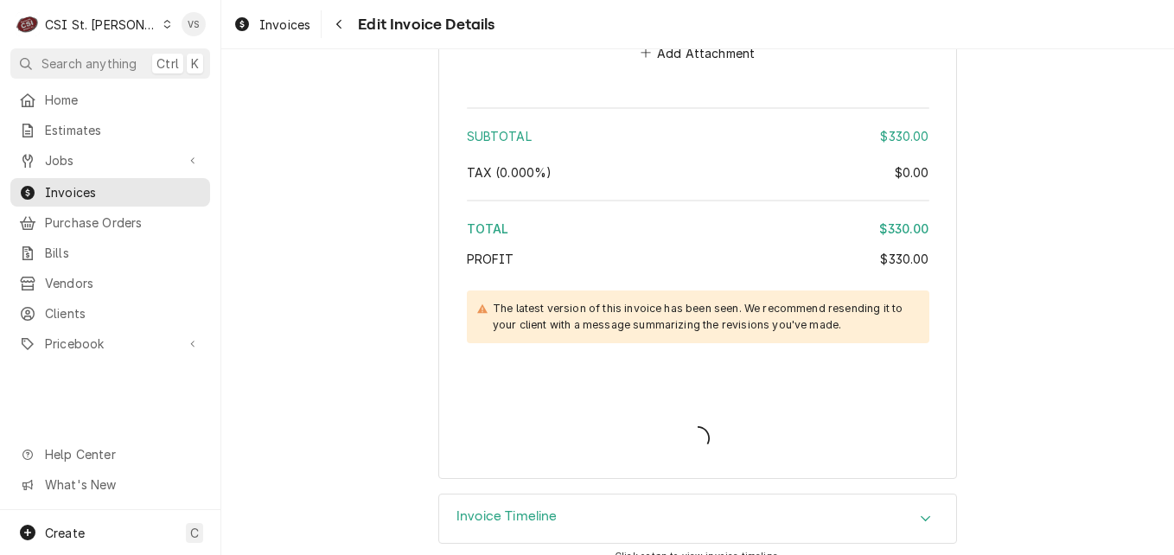
type textarea "x"
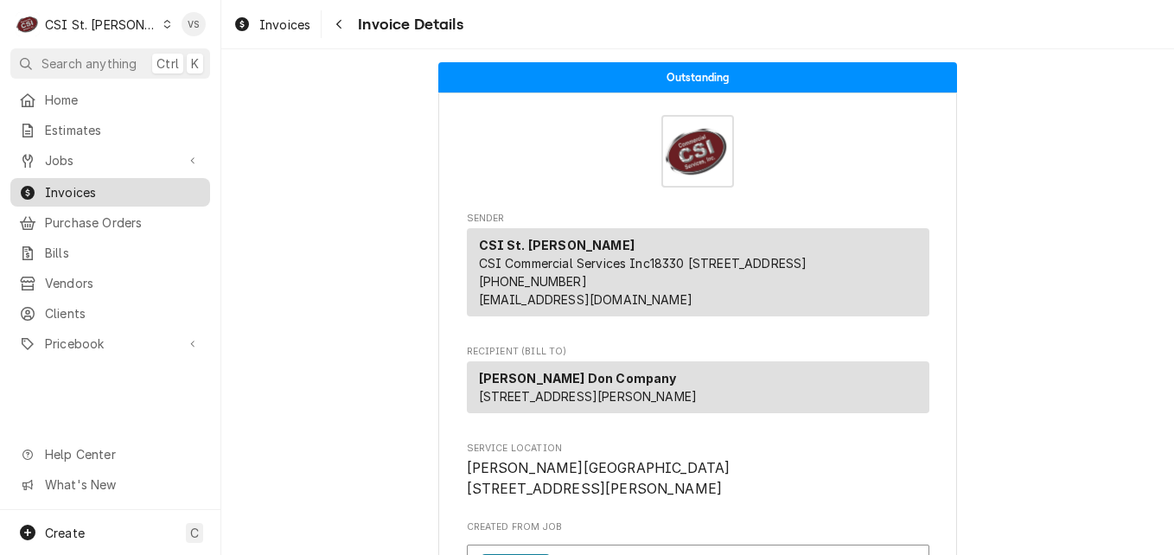
click at [123, 186] on span "Invoices" at bounding box center [123, 192] width 156 height 18
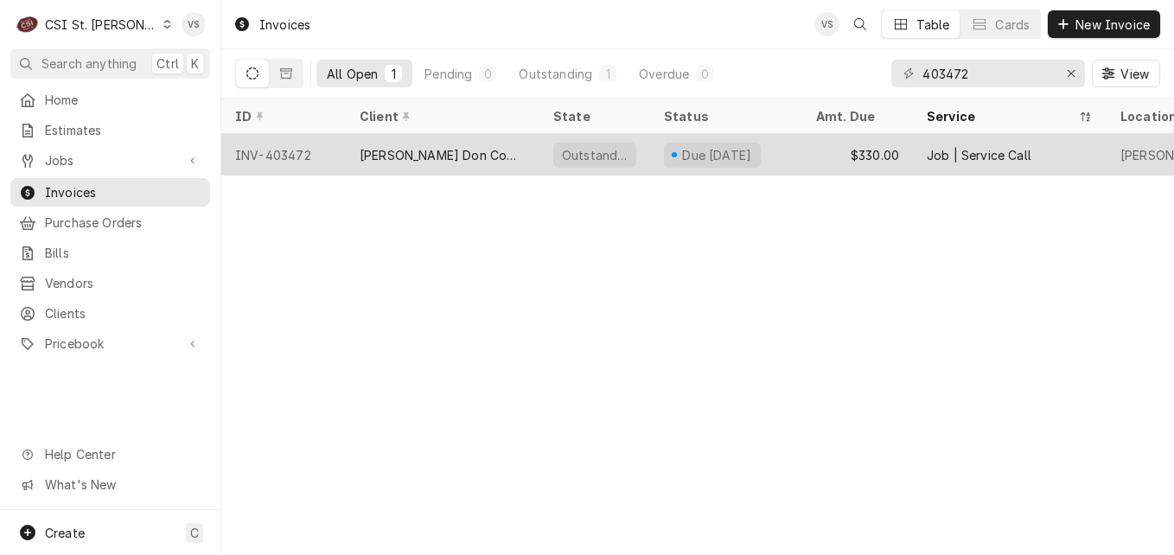
click at [422, 156] on div "[PERSON_NAME] Don Company" at bounding box center [443, 155] width 166 height 18
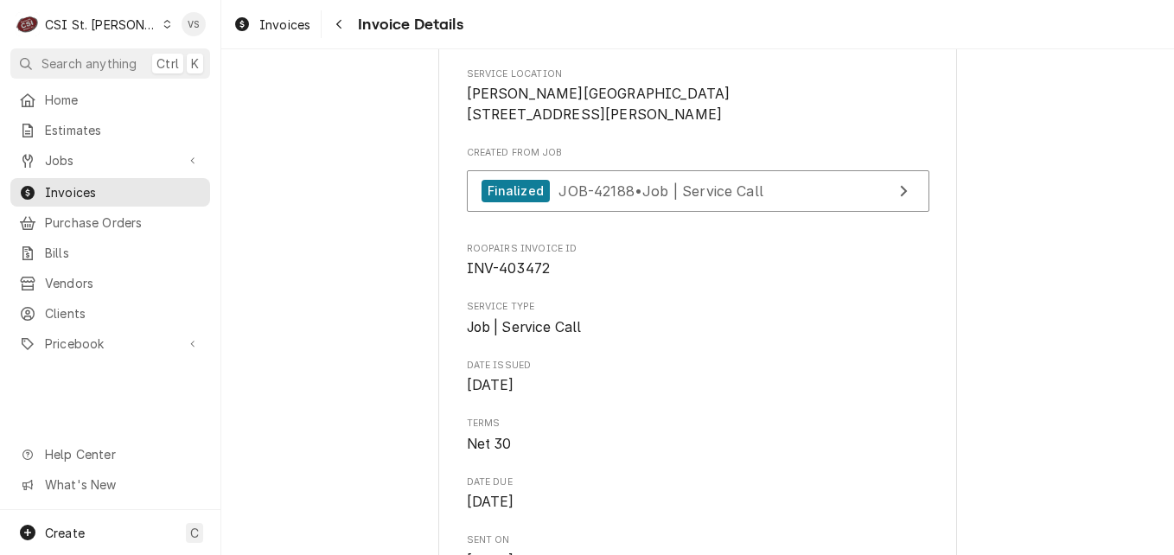
scroll to position [346, 0]
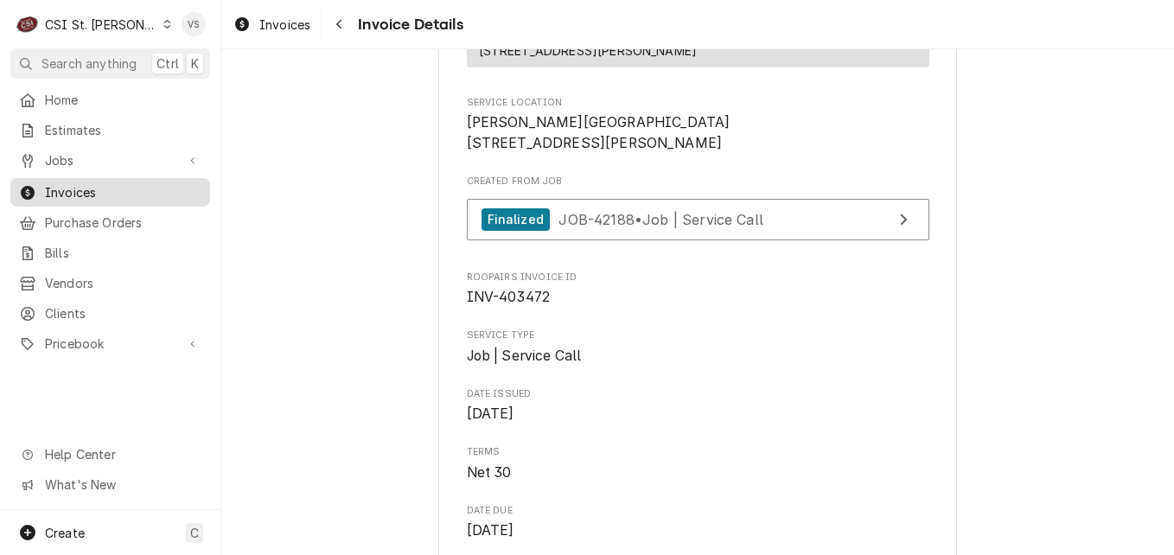
click at [79, 184] on span "Invoices" at bounding box center [123, 192] width 156 height 18
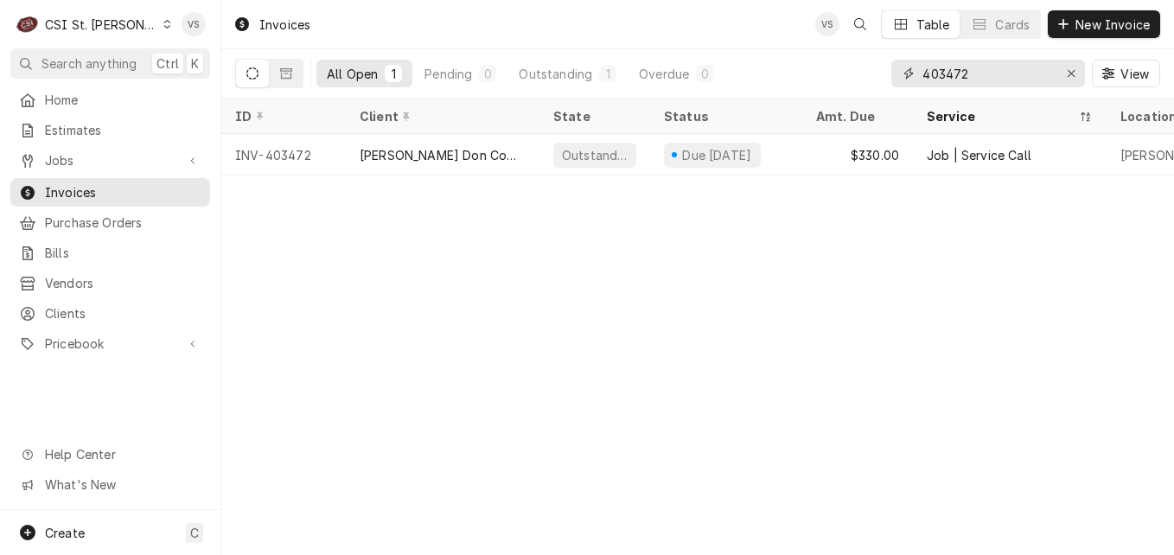
click at [978, 76] on input "403472" at bounding box center [987, 74] width 130 height 28
click at [943, 77] on input "403472" at bounding box center [987, 74] width 130 height 28
click at [976, 71] on input "403472" at bounding box center [987, 74] width 130 height 28
drag, startPoint x: 976, startPoint y: 71, endPoint x: 948, endPoint y: 72, distance: 27.7
click at [948, 72] on input "403472" at bounding box center [987, 74] width 130 height 28
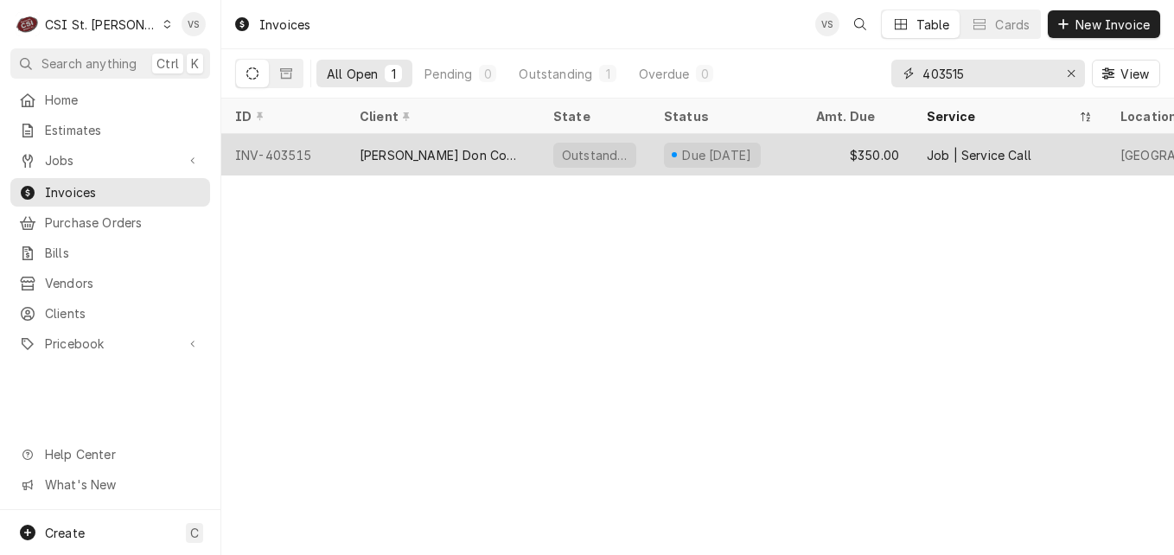
type input "403515"
click at [480, 151] on div "[PERSON_NAME] Don Company" at bounding box center [443, 155] width 166 height 18
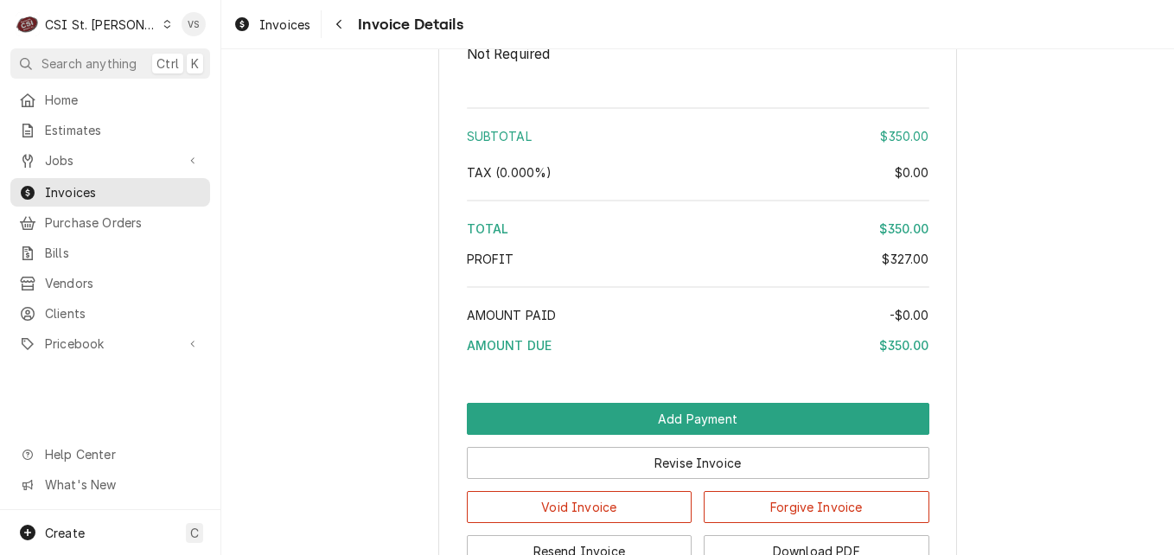
scroll to position [3541, 0]
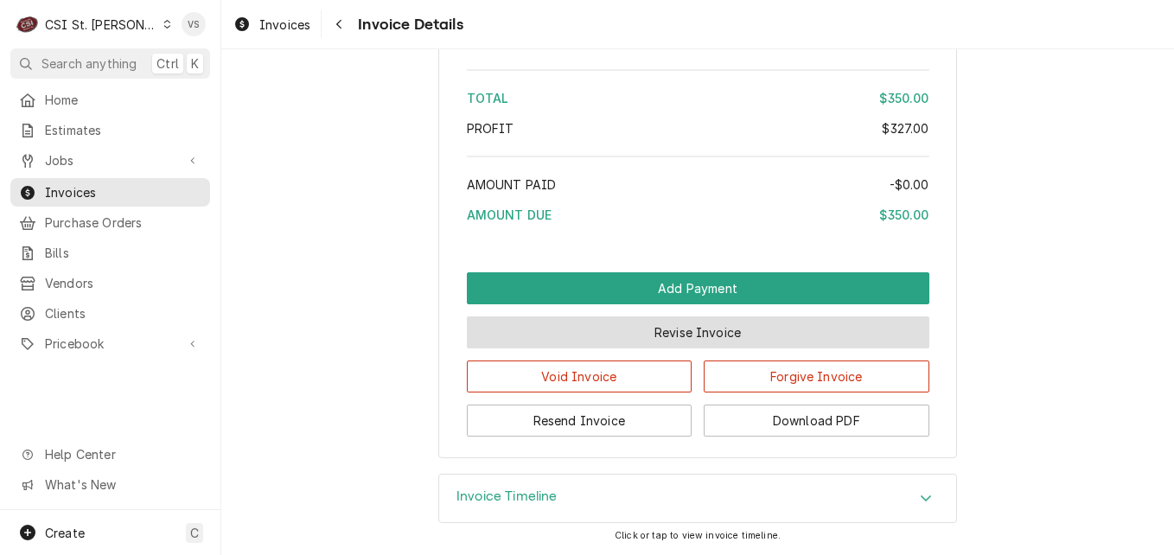
click at [695, 341] on button "Revise Invoice" at bounding box center [698, 332] width 463 height 32
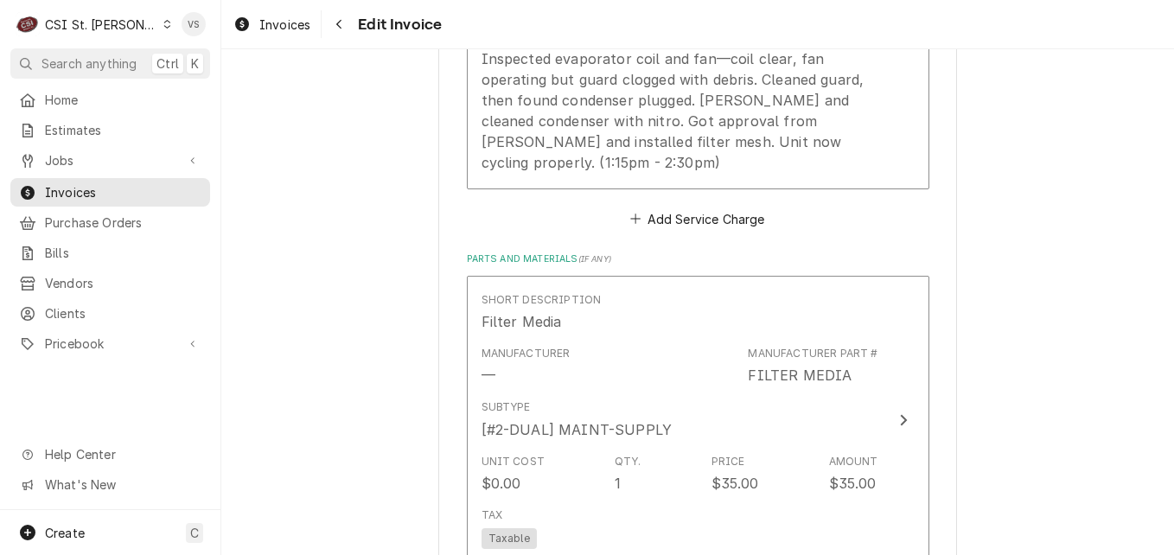
scroll to position [1124, 0]
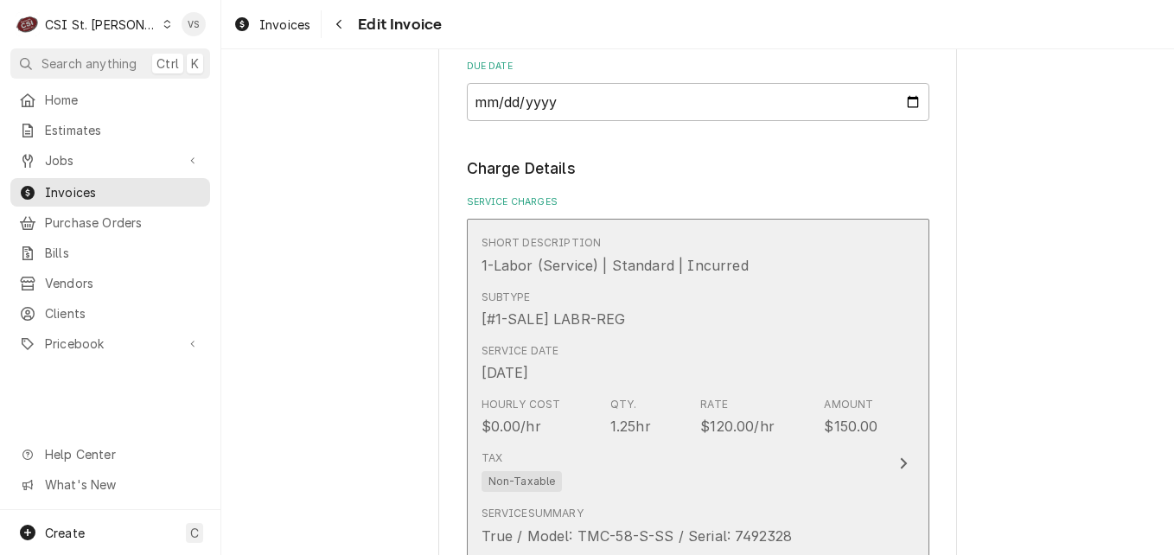
click at [661, 333] on div "Subtype [#1-SALE] LABR-REG" at bounding box center [680, 310] width 397 height 54
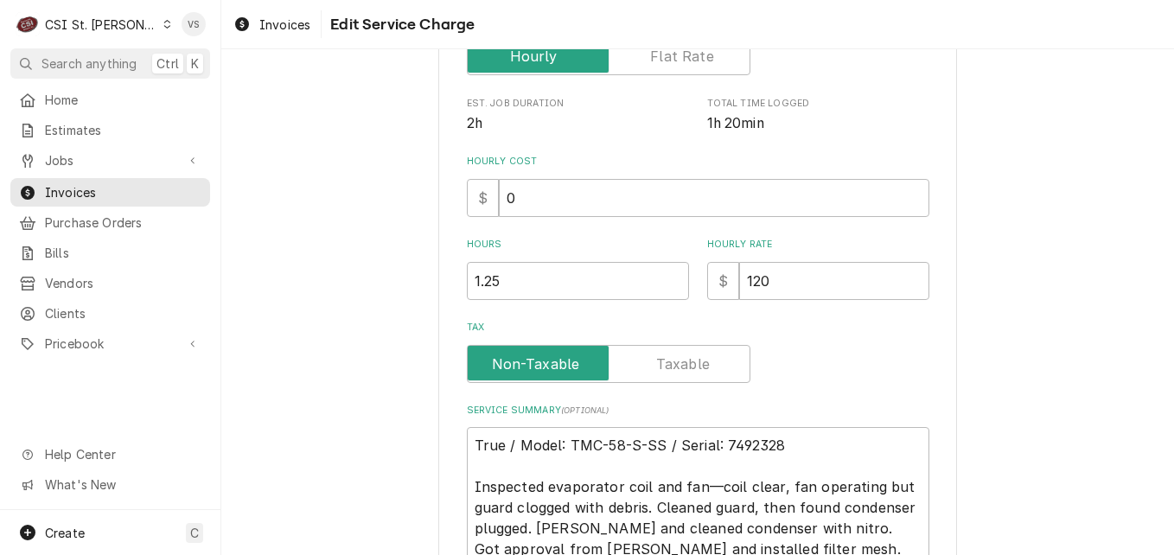
scroll to position [450, 0]
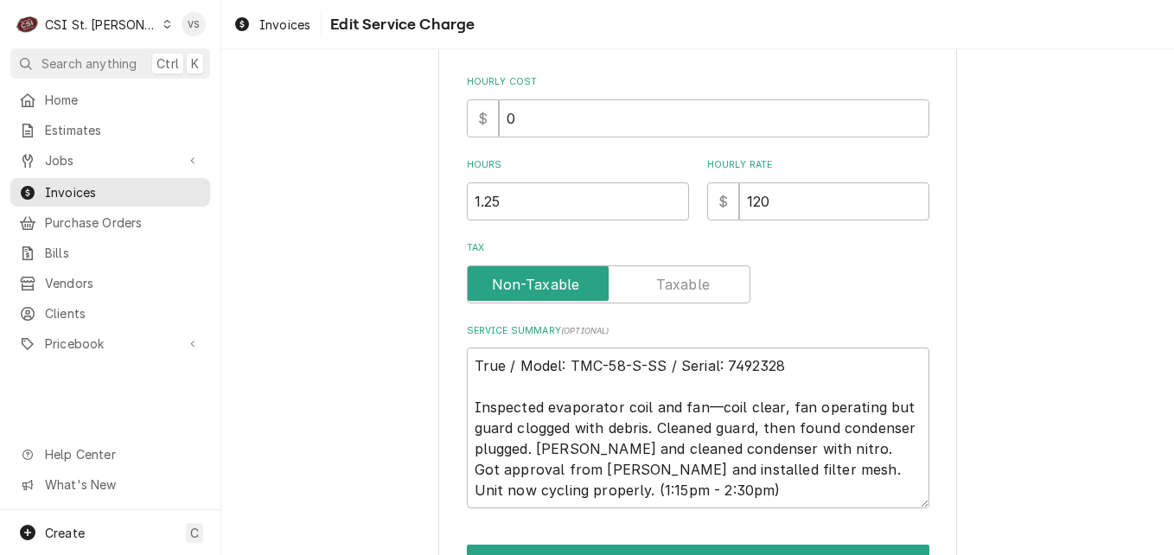
type textarea "x"
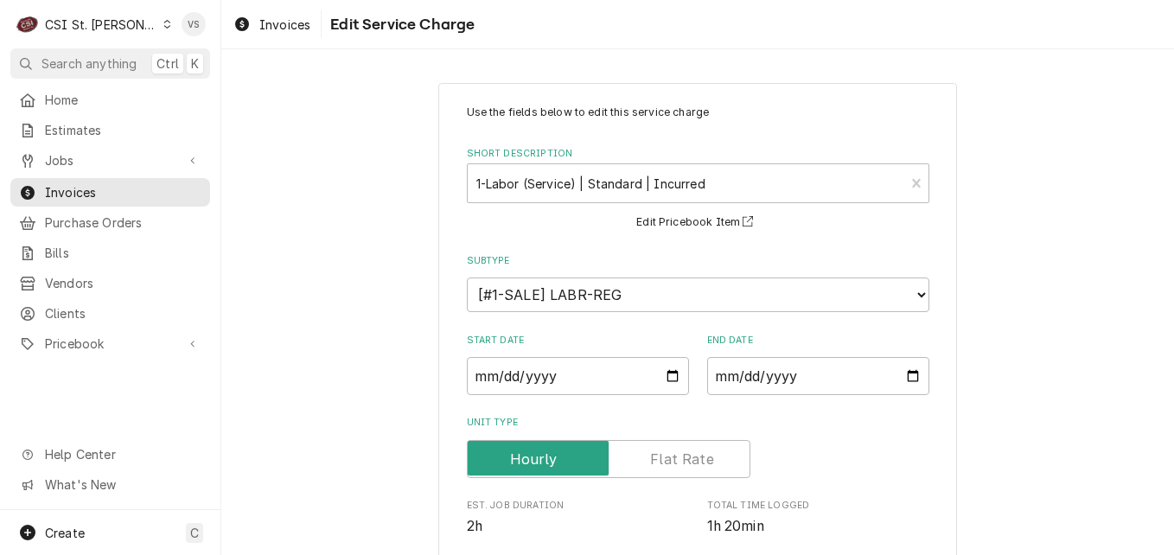
scroll to position [653, 0]
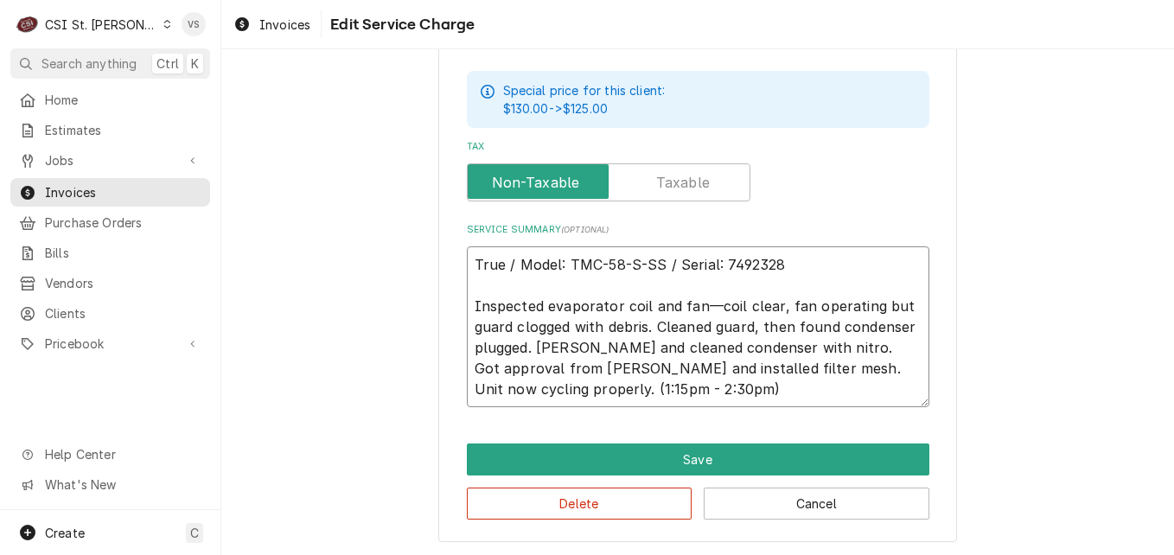
click at [470, 260] on textarea "True / Model: TMC-58-S-SS / Serial: 7492328 Inspected evaporator coil and fan—c…" at bounding box center [698, 326] width 463 height 161
type textarea "True / Model: TMC-58-S-SS / Serial: 7492328 Inspected evaporator coil and fan—c…"
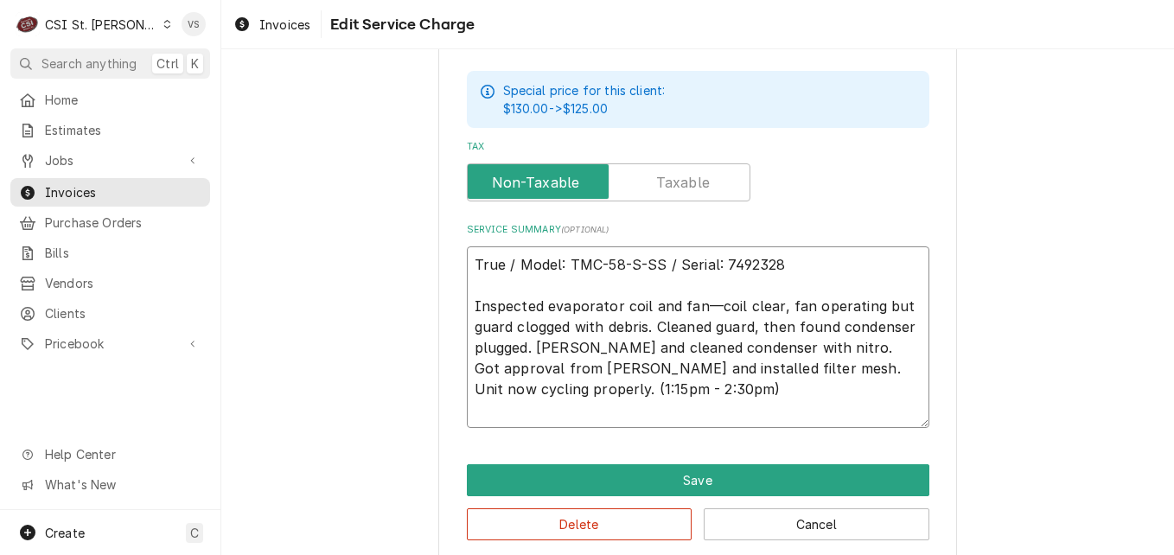
type textarea "x"
type textarea "P True / Model: TMC-58-S-SS / Serial: 7492328 Inspected evaporator coil and fan…"
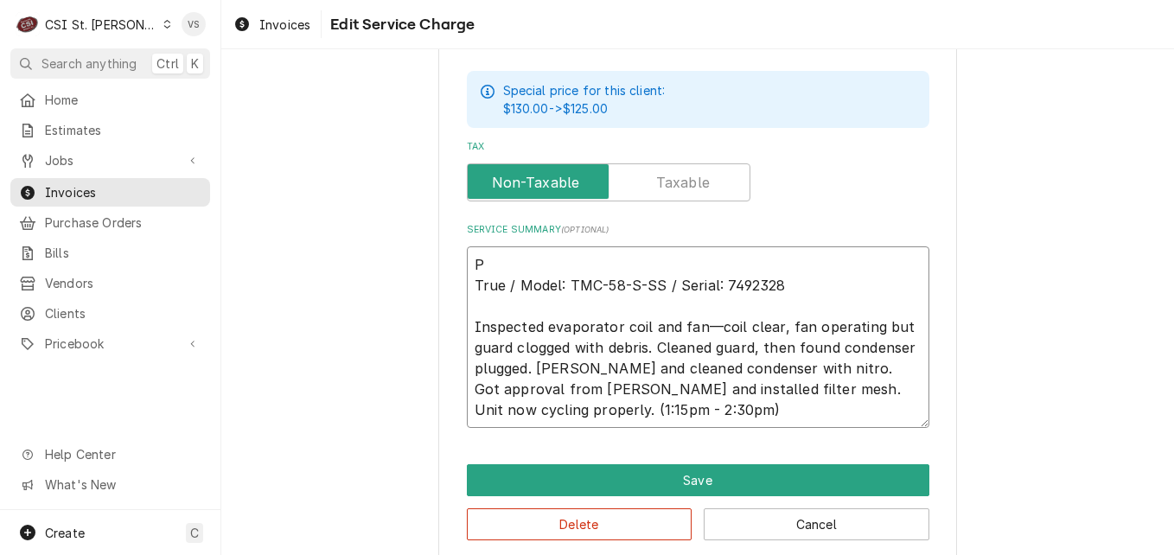
type textarea "x"
type textarea "PO True / Model: TMC-58-S-SS / Serial: 7492328 Inspected evaporator coil and fa…"
type textarea "x"
type textarea "PO True / Model: TMC-58-S-SS / Serial: 7492328 Inspected evaporator coil and fa…"
type textarea "x"
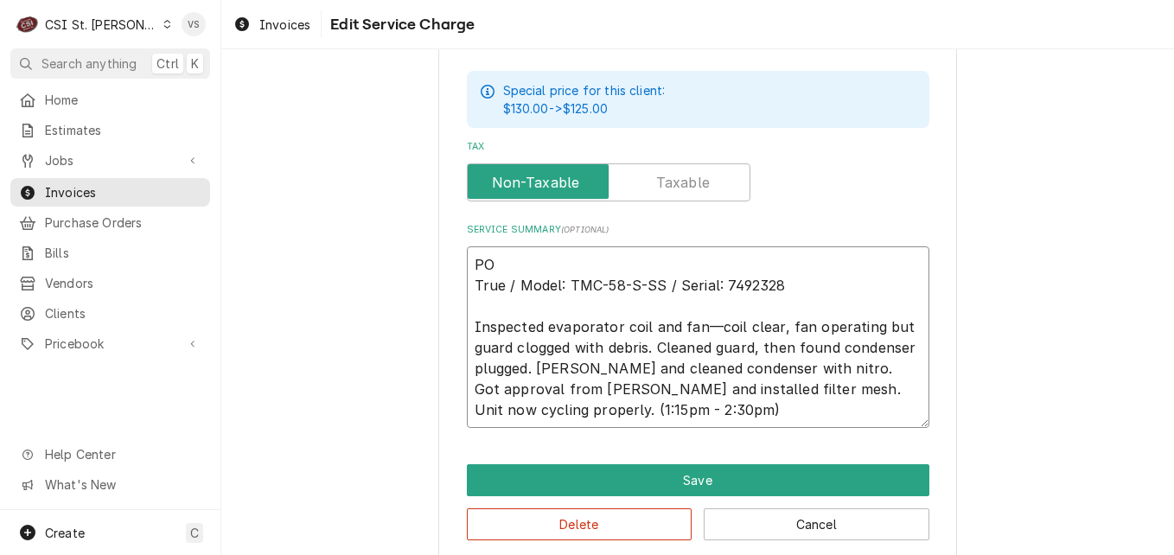
type textarea "PO # True / Model: TMC-58-S-SS / Serial: 7492328 Inspected evaporator coil and …"
paste textarea "7005557744 - 10"
type textarea "x"
type textarea "PO #7005557744 - 10 True / Model: TMC-58-S-SS / Serial: 7492328 Inspected evapo…"
click at [584, 262] on textarea "PO #7005557744 - 10 True / Model: TMC-58-S-SS / Serial: 7492328 Inspected evapo…" at bounding box center [698, 337] width 463 height 182
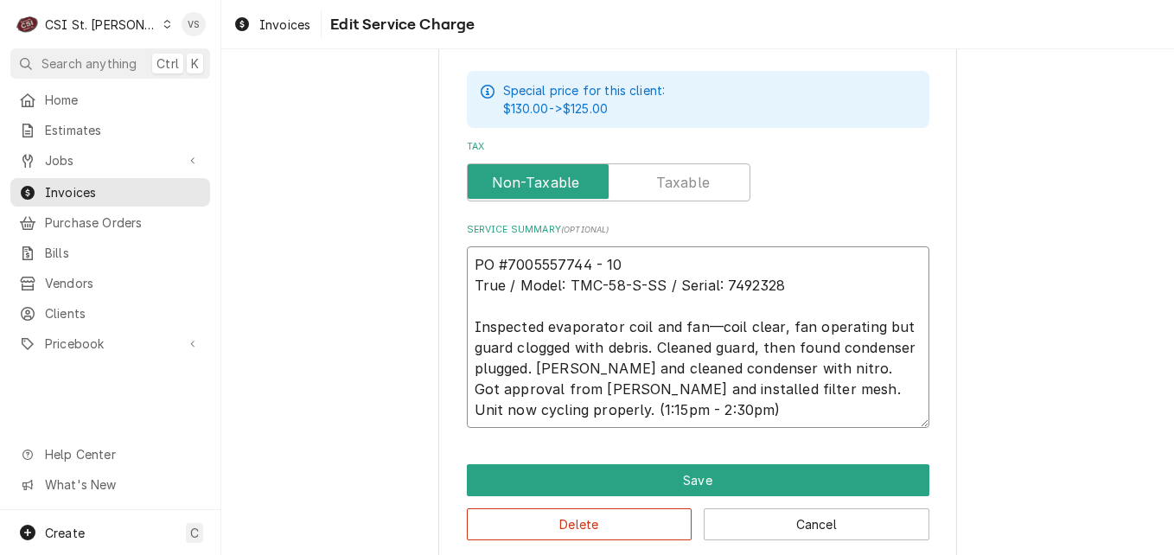
type textarea "x"
type textarea "PO #7005557744- 10 True / Model: TMC-58-S-SS / Serial: 7492328 Inspected evapor…"
type textarea "x"
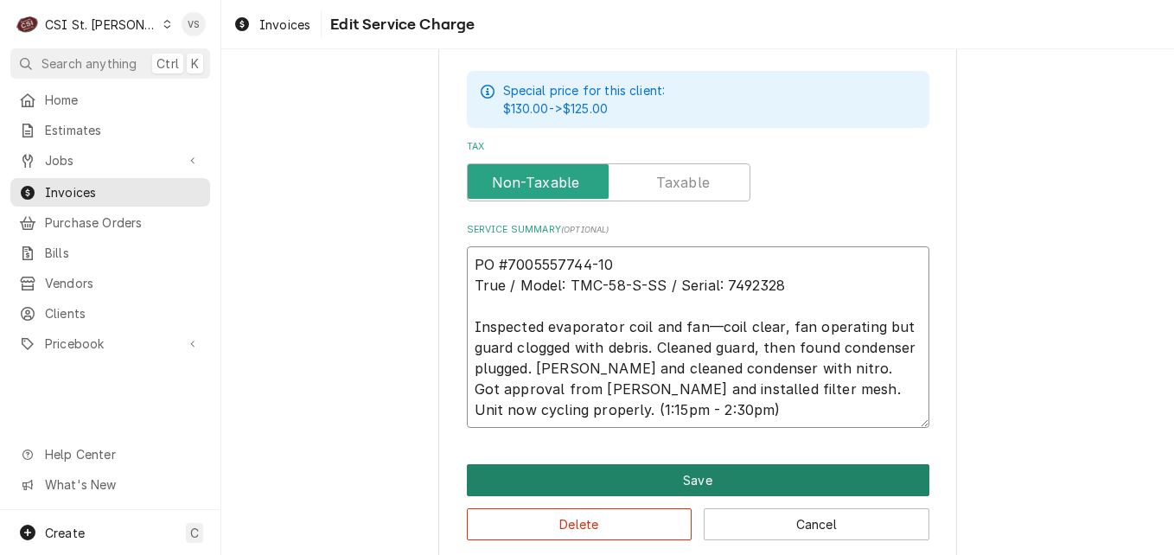
type textarea "PO #7005557744-10 True / Model: TMC-58-S-SS / Serial: 7492328 Inspected evapora…"
click at [704, 485] on button "Save" at bounding box center [698, 480] width 463 height 32
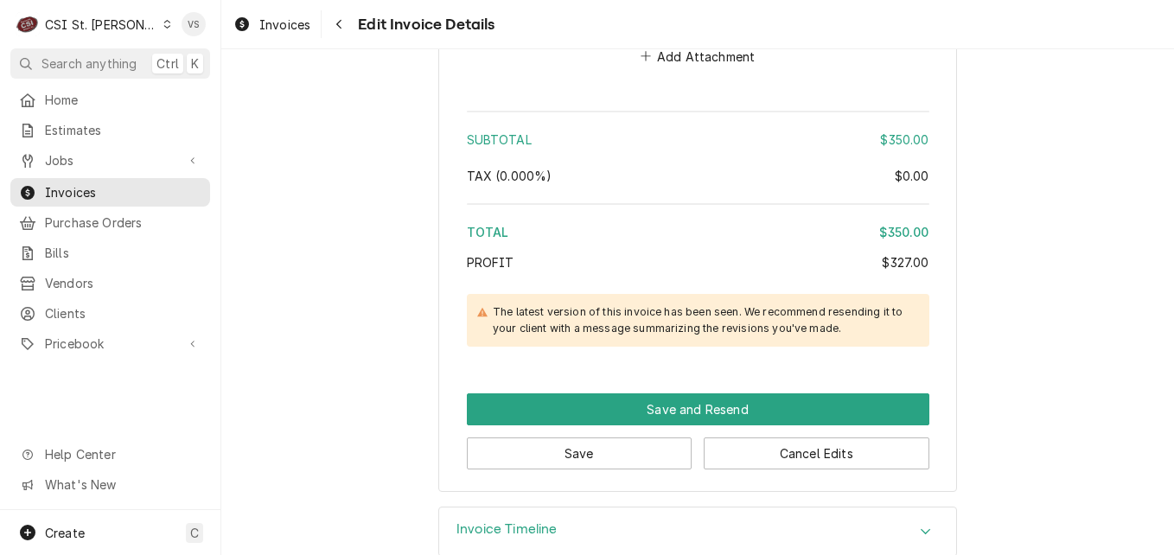
scroll to position [3103, 0]
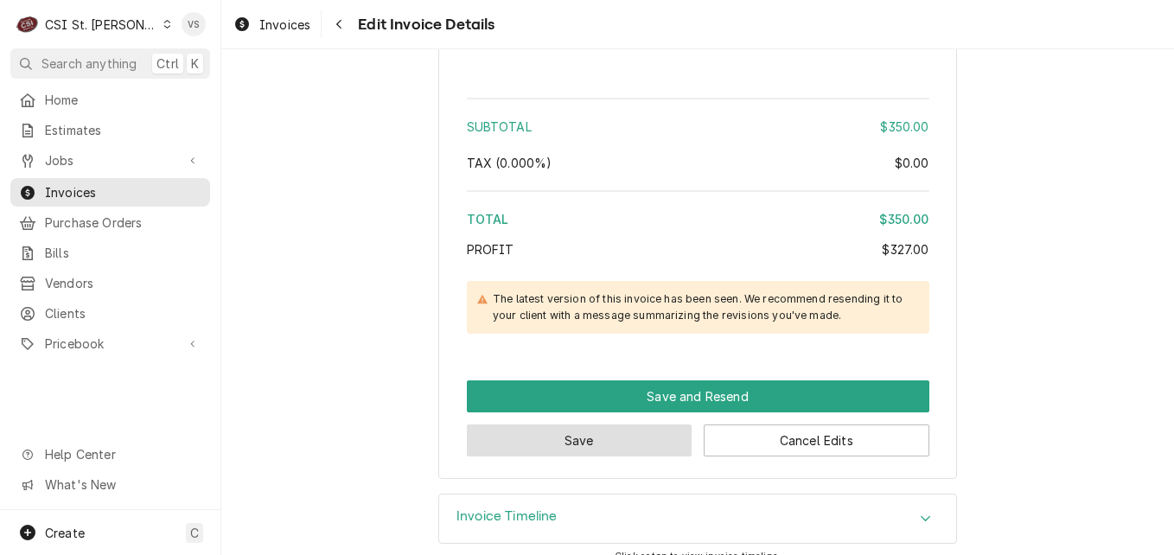
click at [637, 424] on button "Save" at bounding box center [580, 440] width 226 height 32
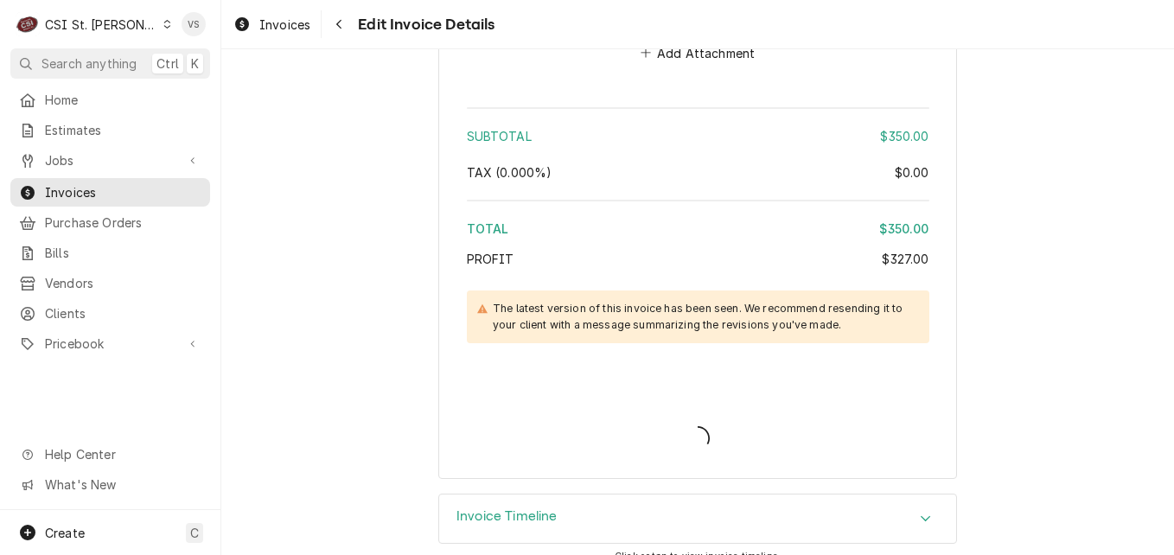
type textarea "x"
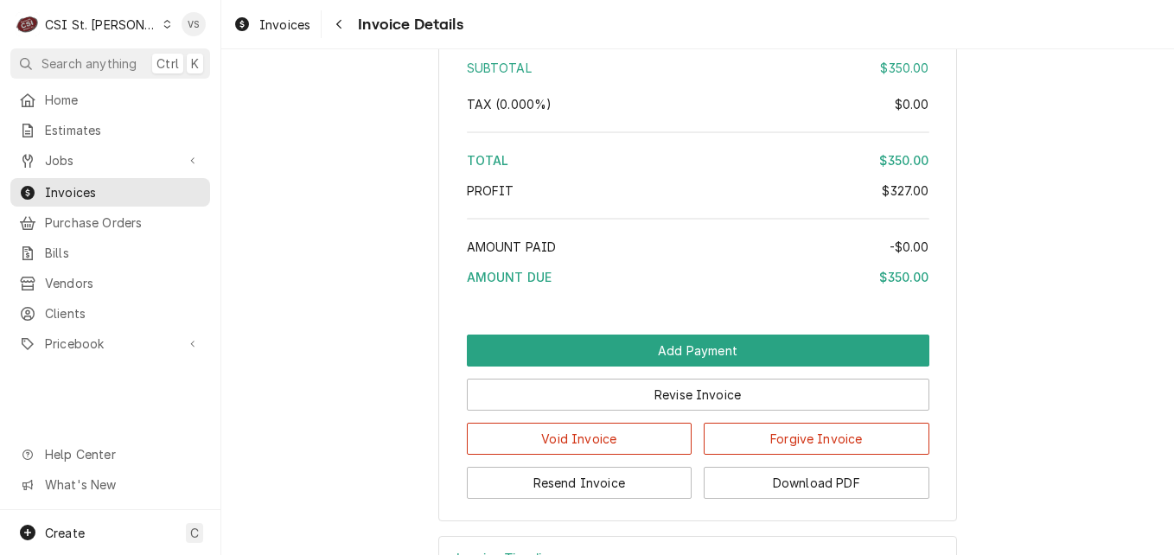
scroll to position [3501, 0]
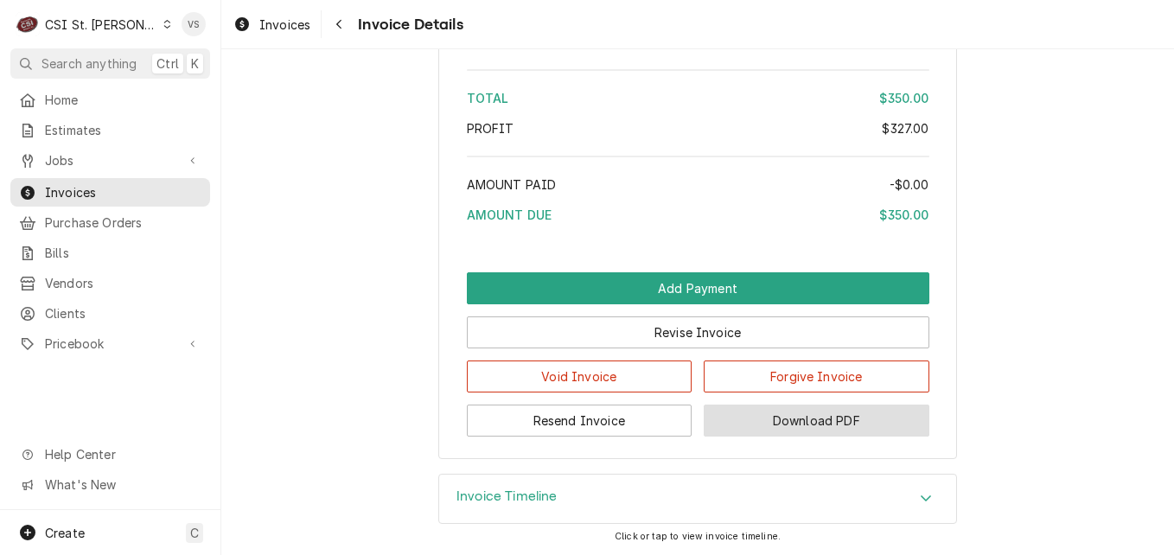
click at [769, 434] on button "Download PDF" at bounding box center [817, 421] width 226 height 32
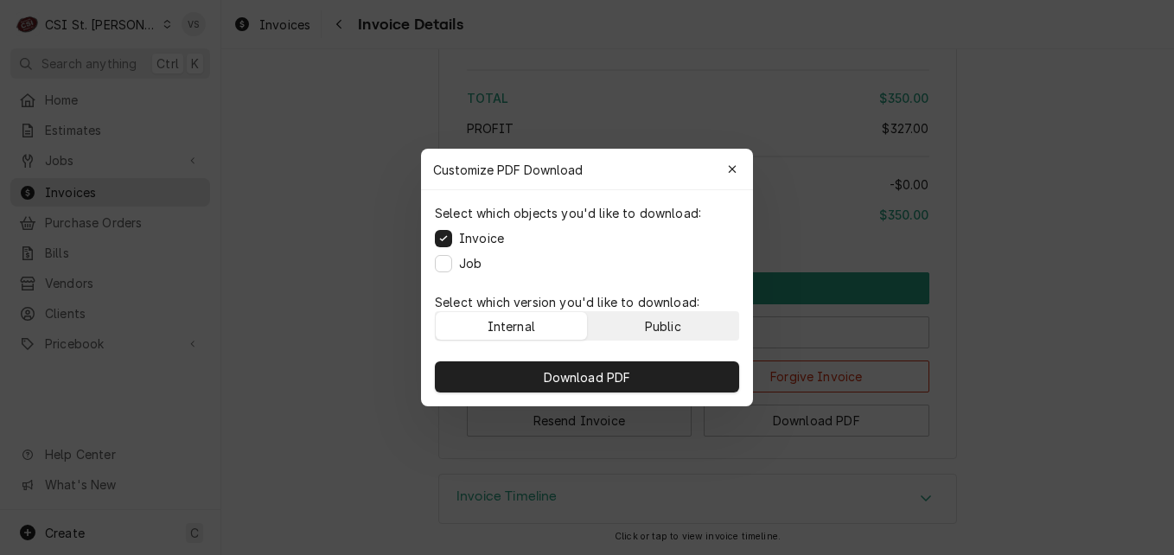
click at [655, 328] on div "Public" at bounding box center [663, 326] width 36 height 18
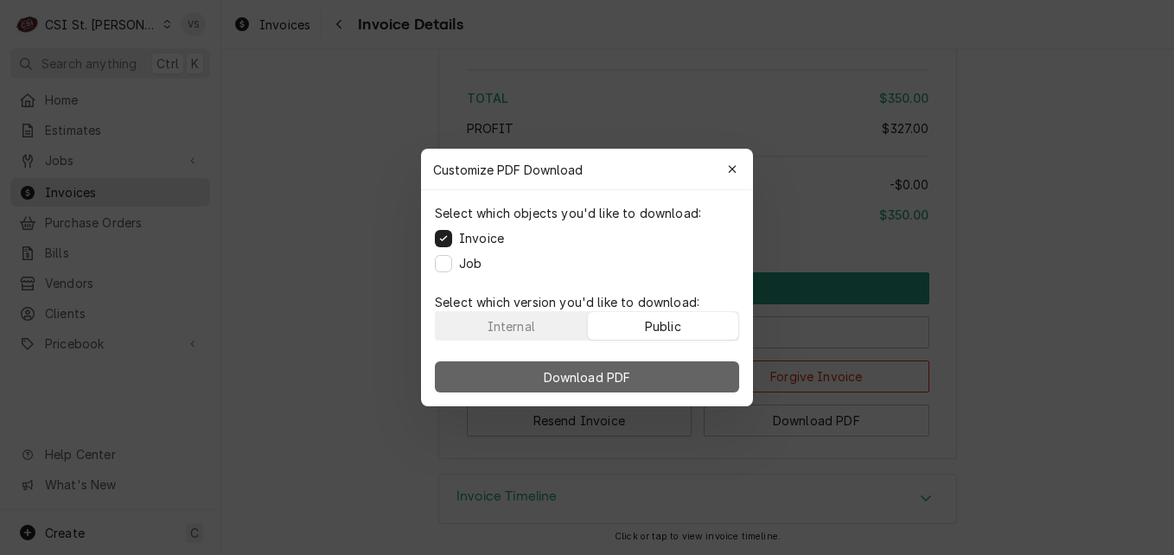
click at [660, 365] on button "Download PDF" at bounding box center [587, 376] width 304 height 31
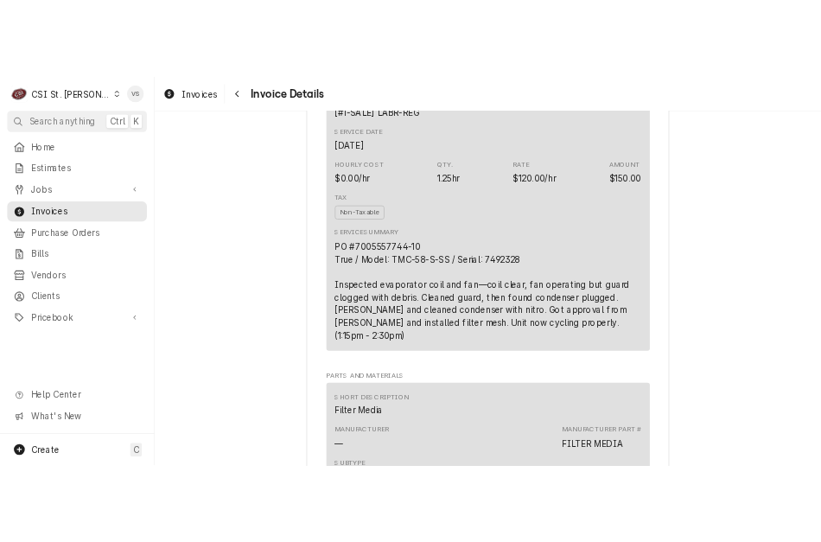
scroll to position [1080, 0]
